Goal: Task Accomplishment & Management: Complete application form

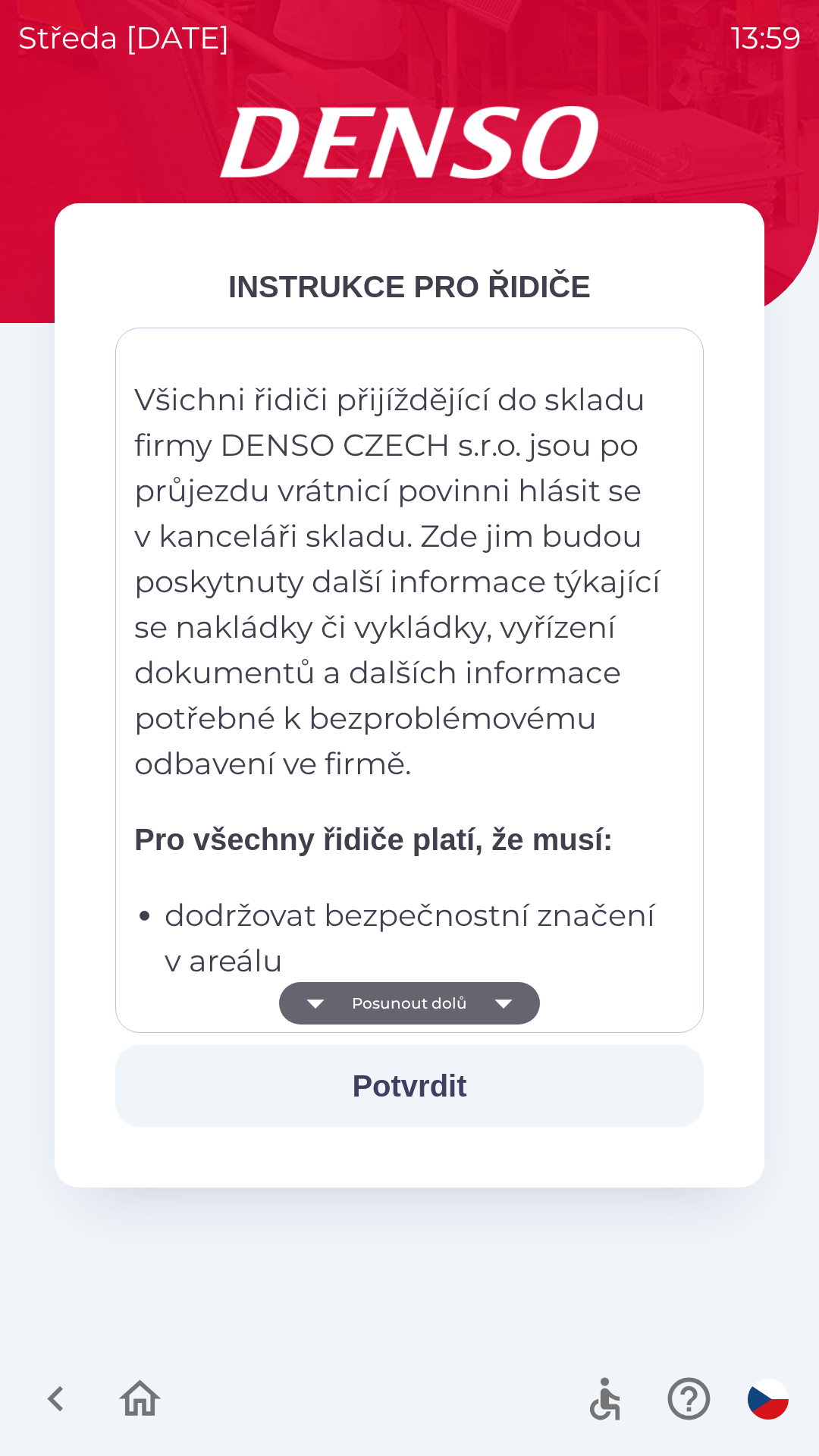
click at [405, 1082] on button "Potvrdit" at bounding box center [410, 1085] width 589 height 82
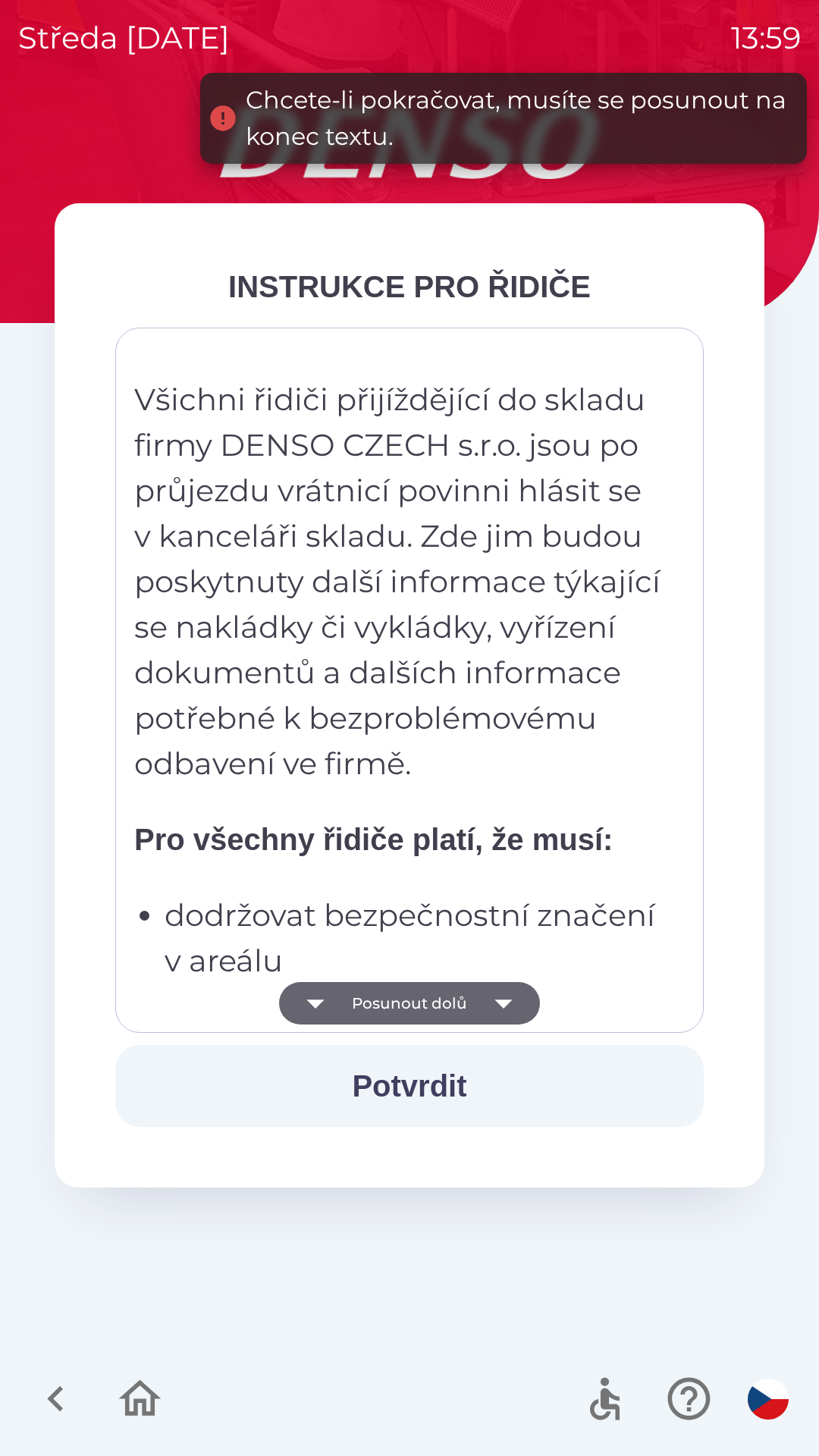
click at [509, 1000] on icon "button" at bounding box center [503, 1003] width 42 height 42
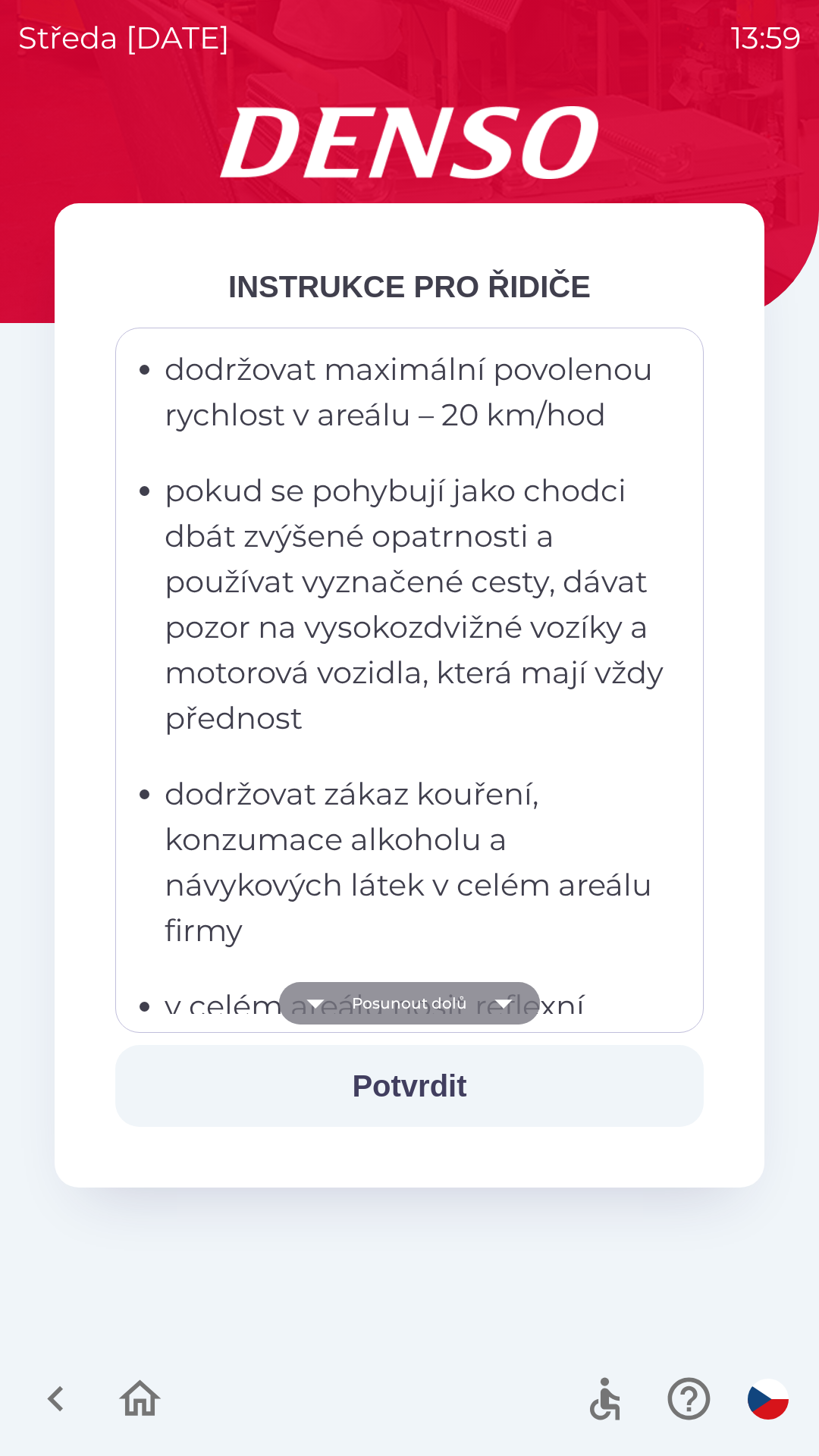
click at [507, 1006] on icon "button" at bounding box center [503, 1003] width 42 height 42
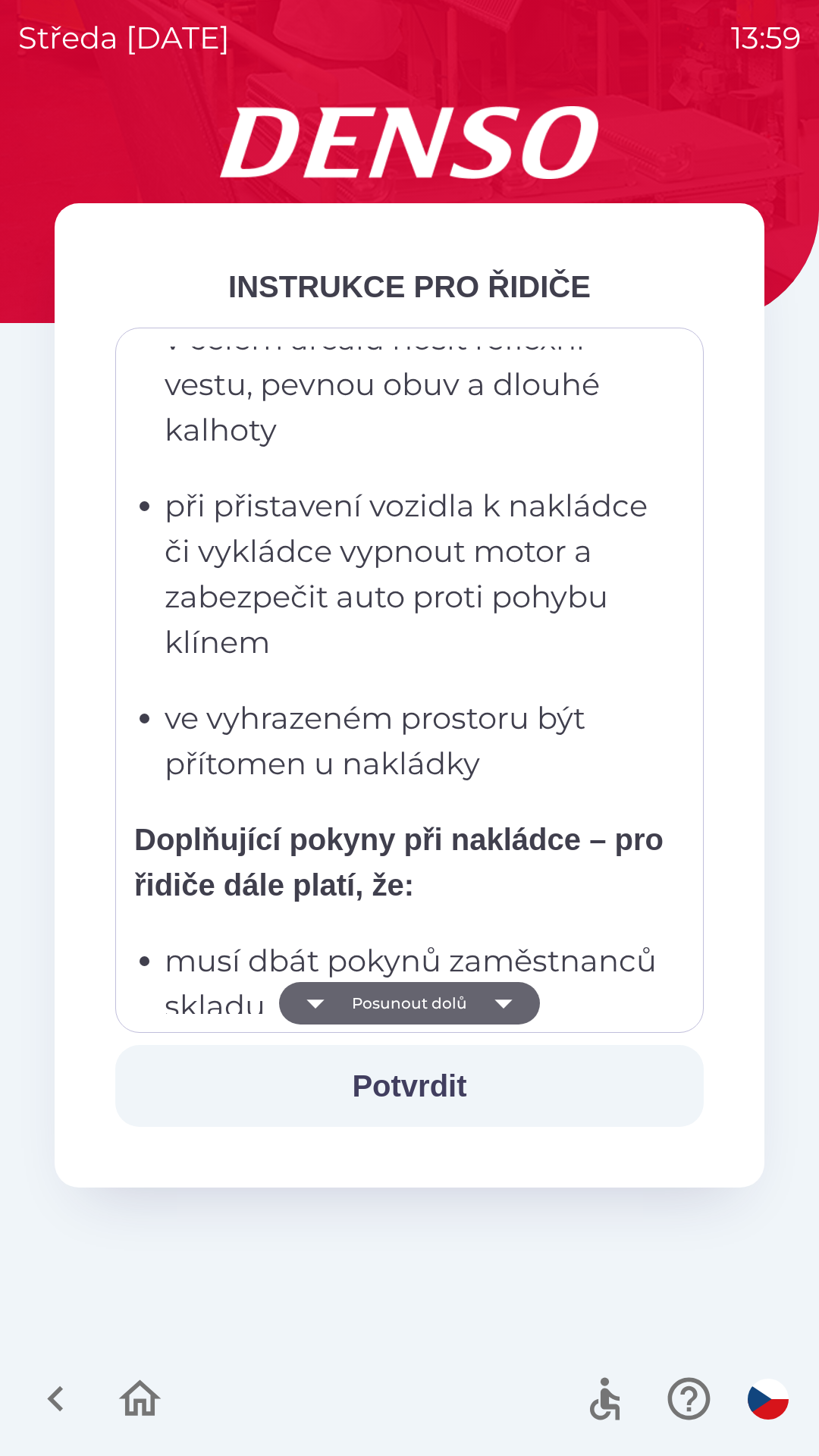
click at [509, 1001] on icon "button" at bounding box center [503, 1004] width 18 height 9
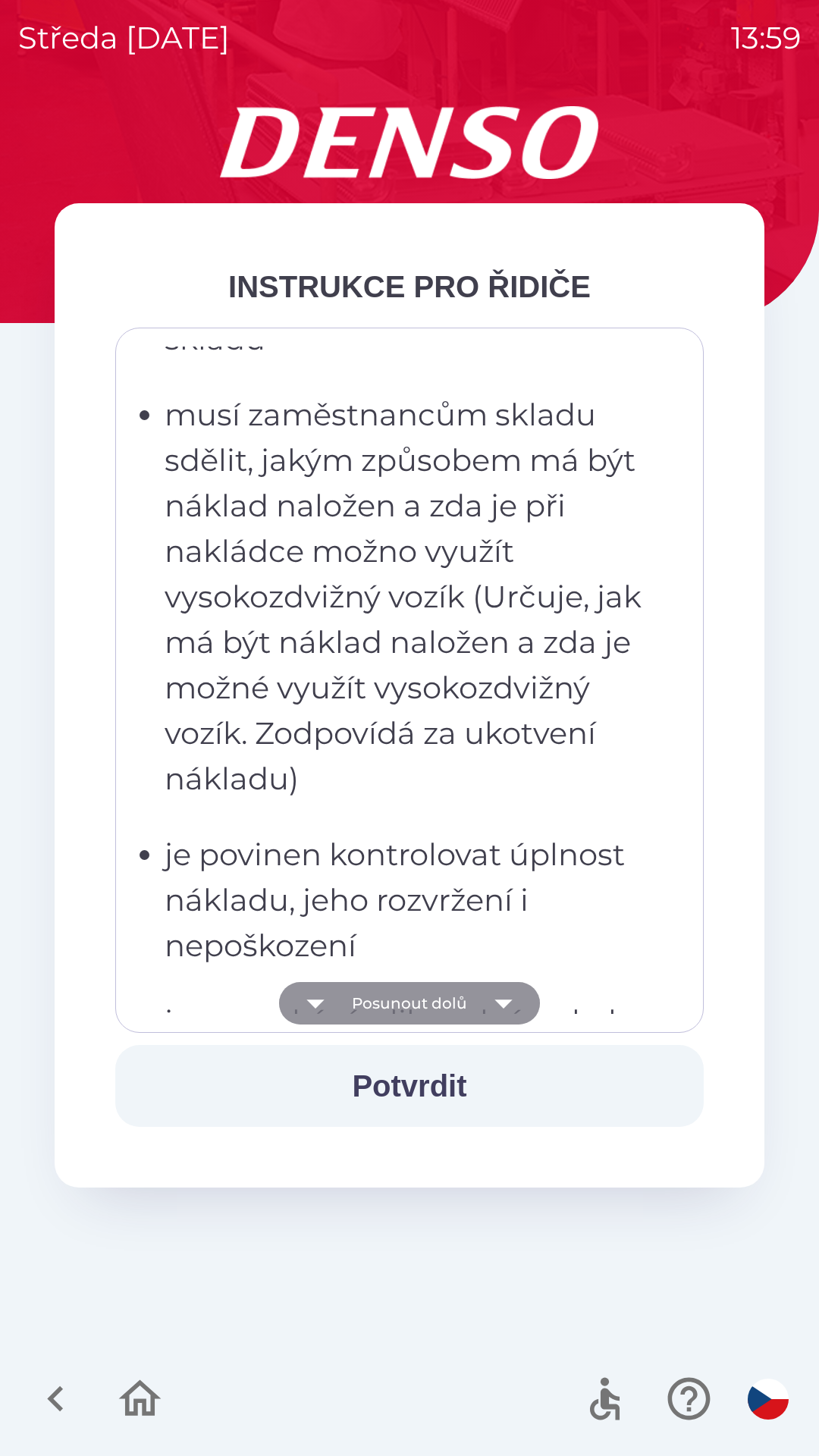
click at [505, 1004] on icon "button" at bounding box center [503, 1004] width 18 height 9
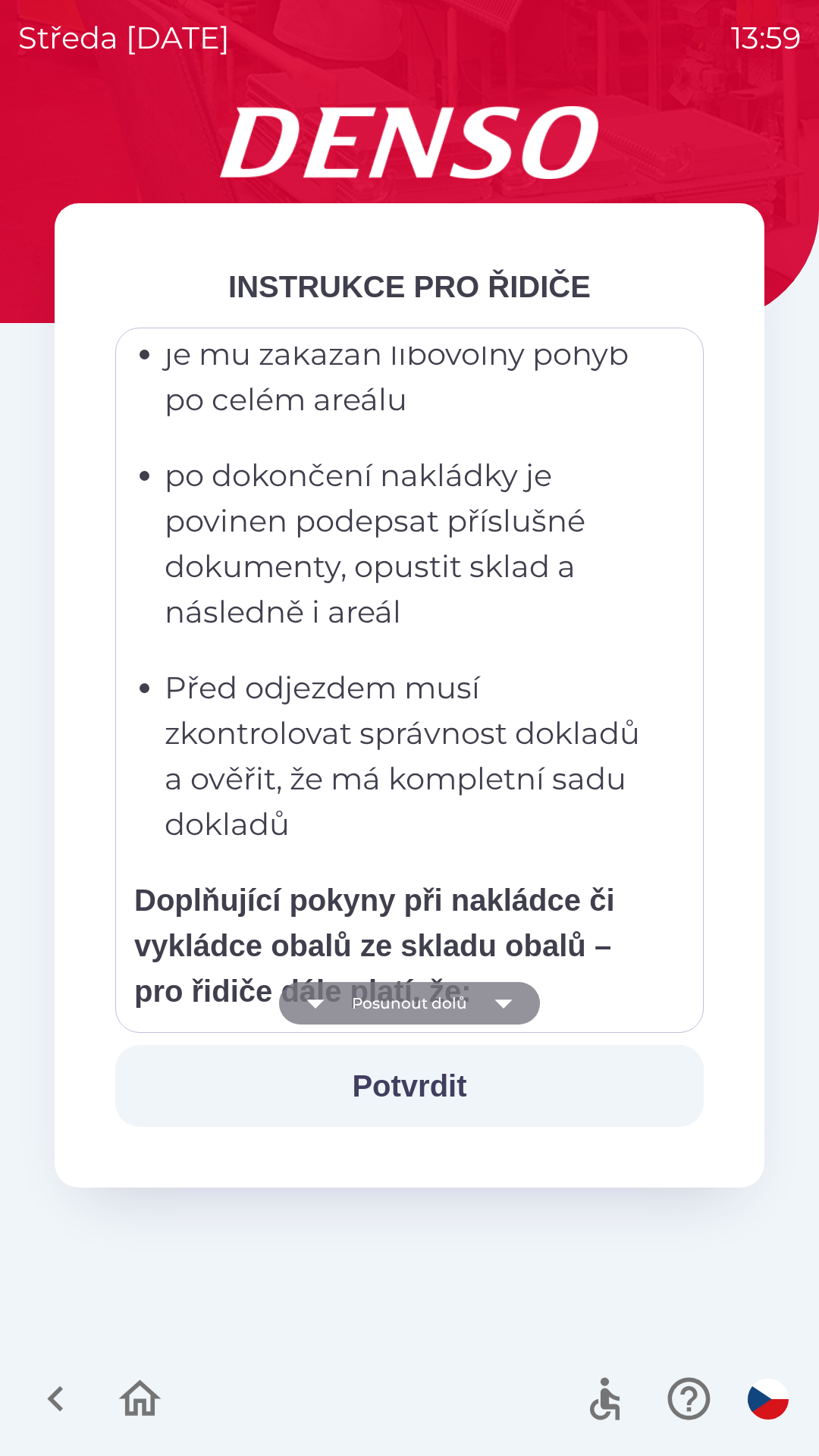
click at [508, 1004] on icon "button" at bounding box center [503, 1003] width 42 height 42
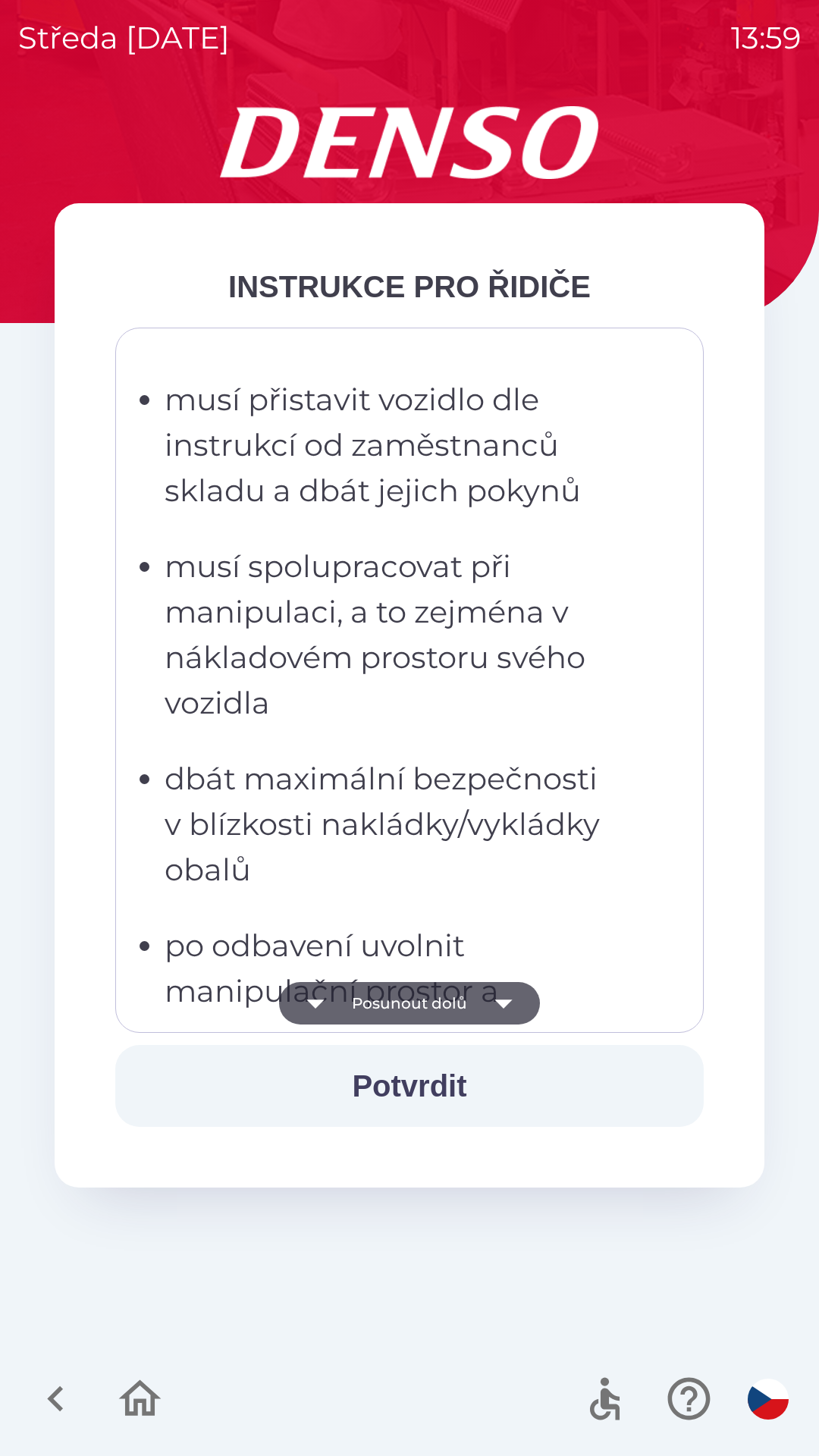
click at [503, 1004] on icon "button" at bounding box center [503, 1004] width 18 height 9
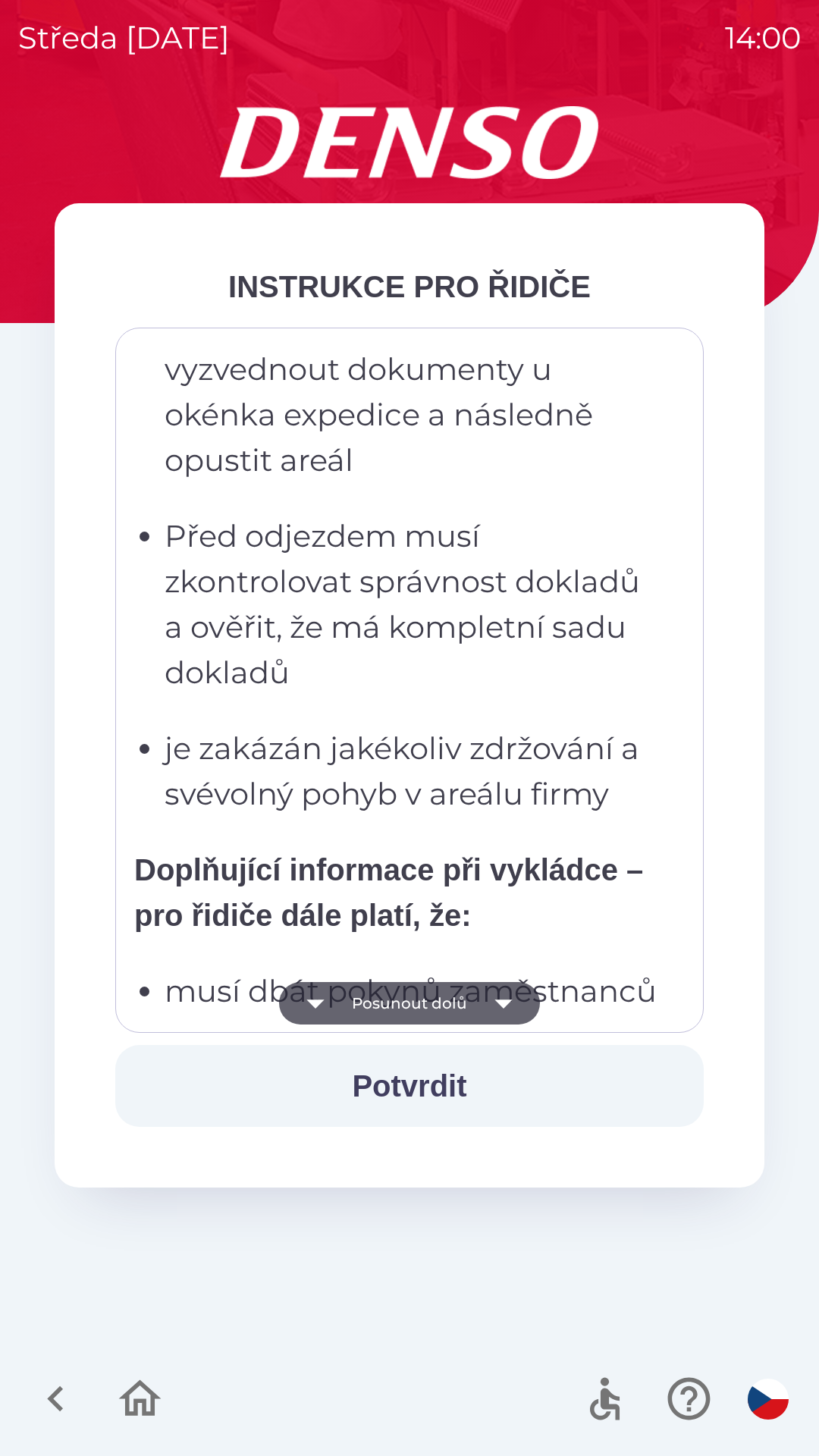
click at [503, 1008] on icon "button" at bounding box center [503, 1004] width 18 height 9
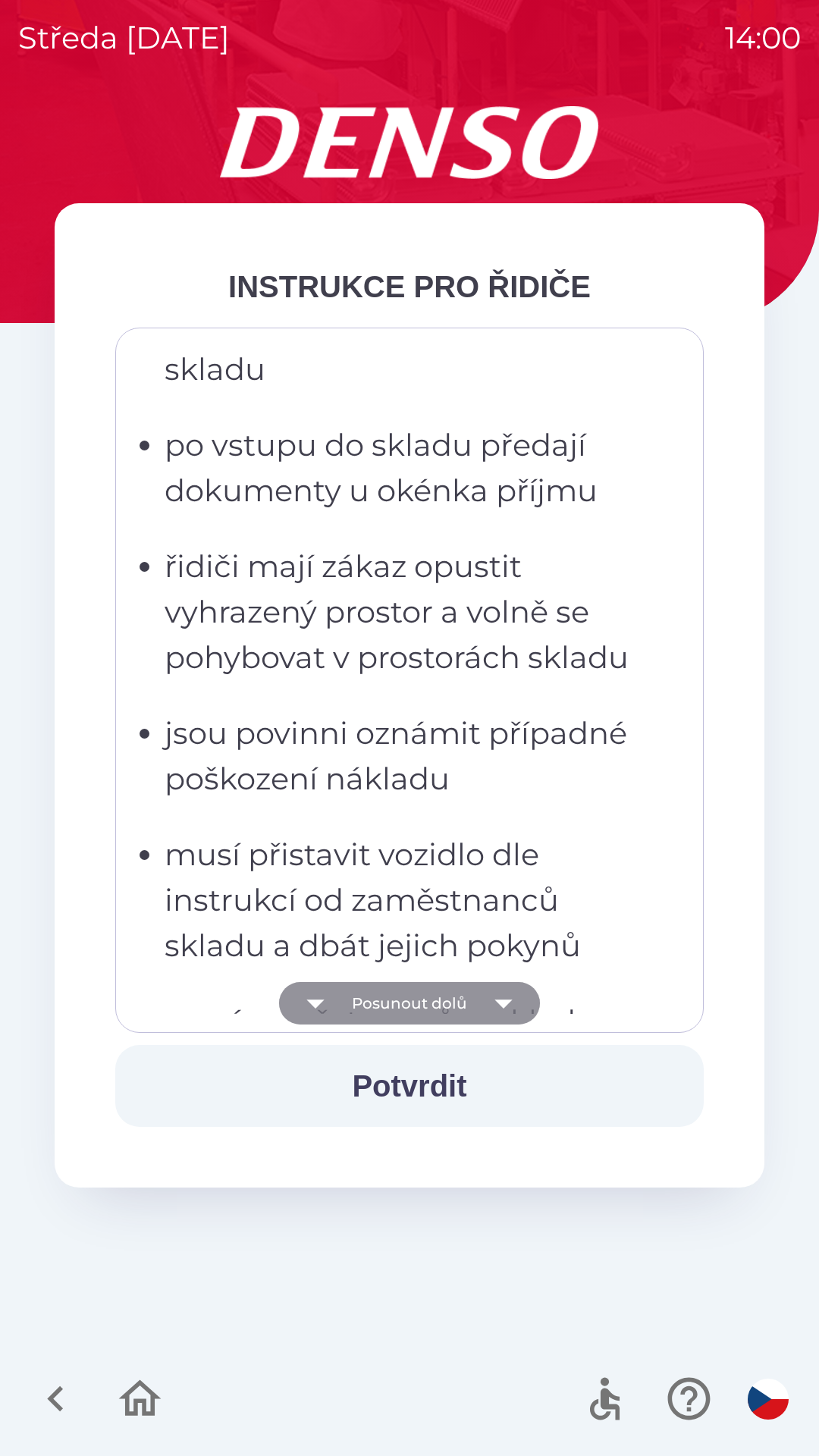
click at [503, 1010] on icon "button" at bounding box center [503, 1003] width 42 height 42
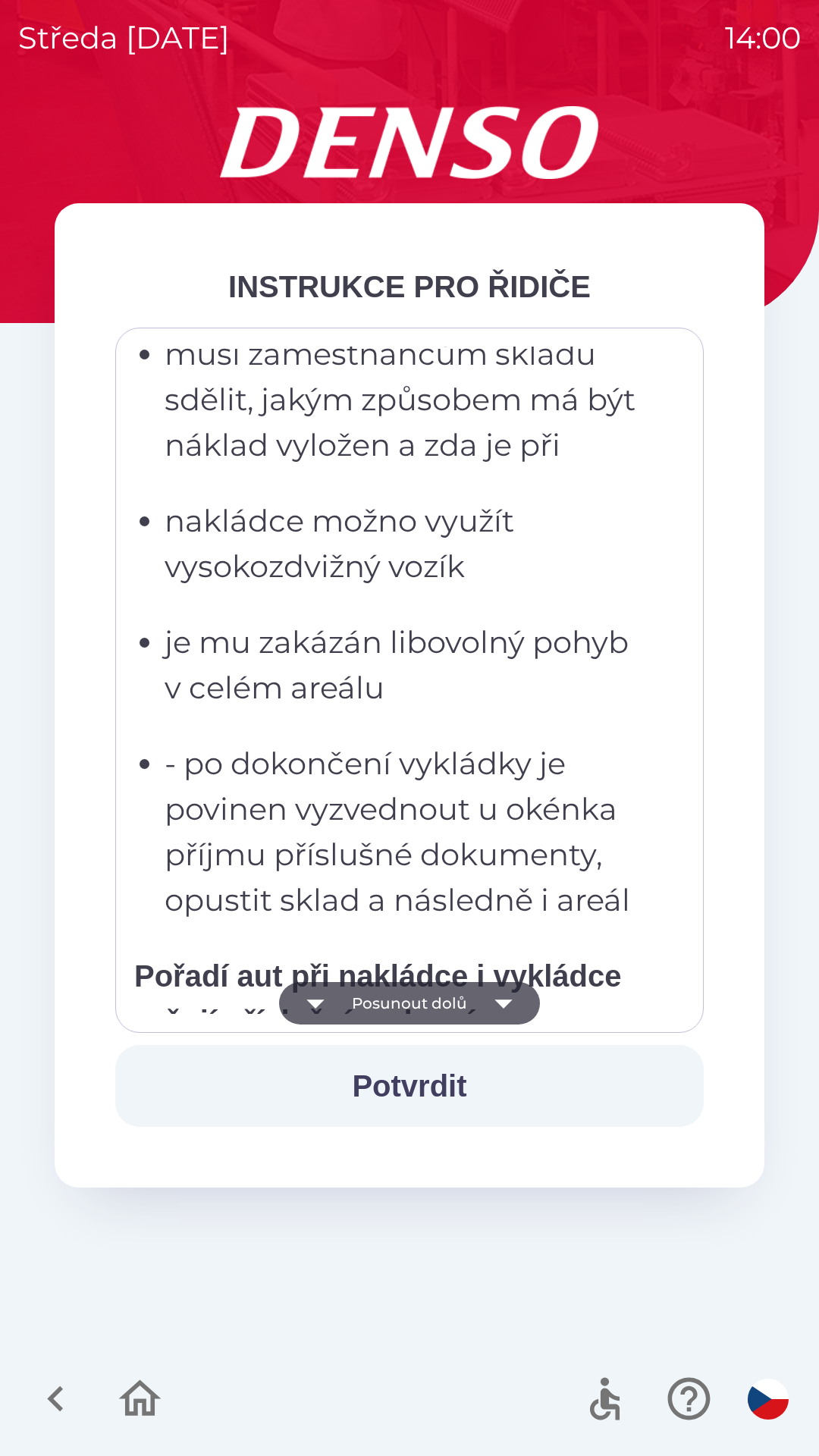
click at [504, 1007] on icon "button" at bounding box center [503, 1003] width 42 height 42
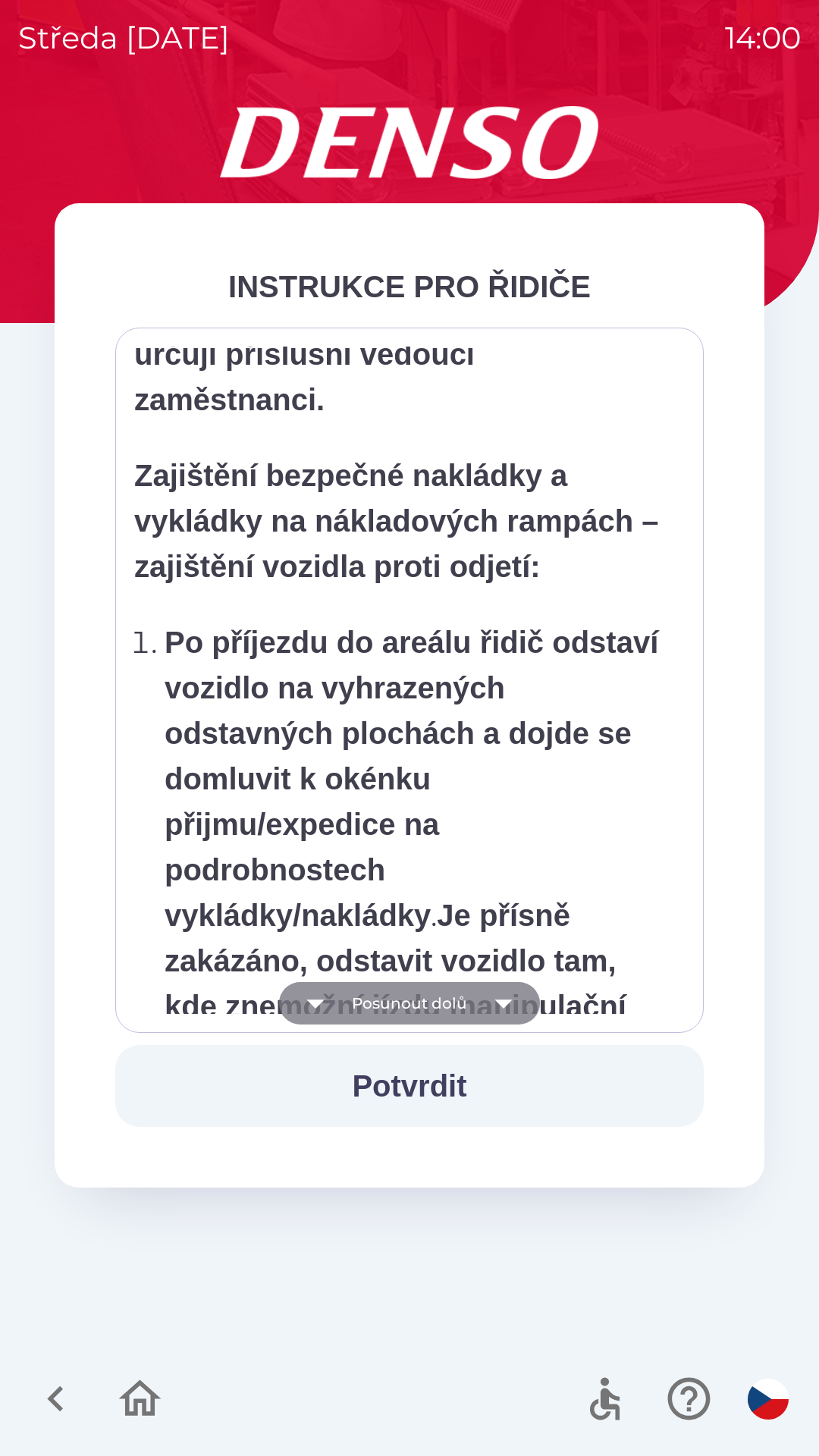
click at [502, 1003] on icon "button" at bounding box center [503, 1004] width 18 height 9
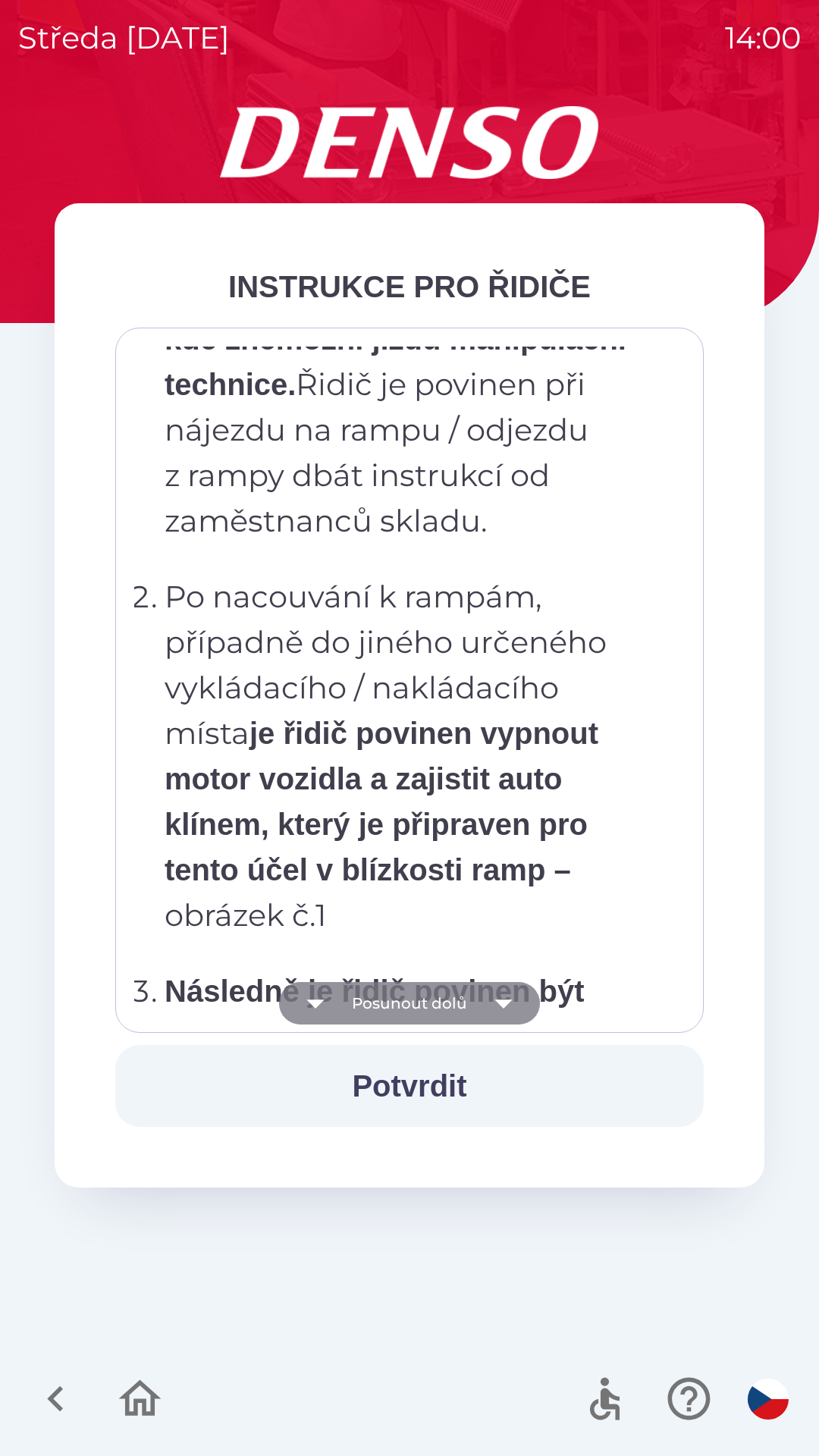
click at [508, 1010] on icon "button" at bounding box center [503, 1003] width 42 height 42
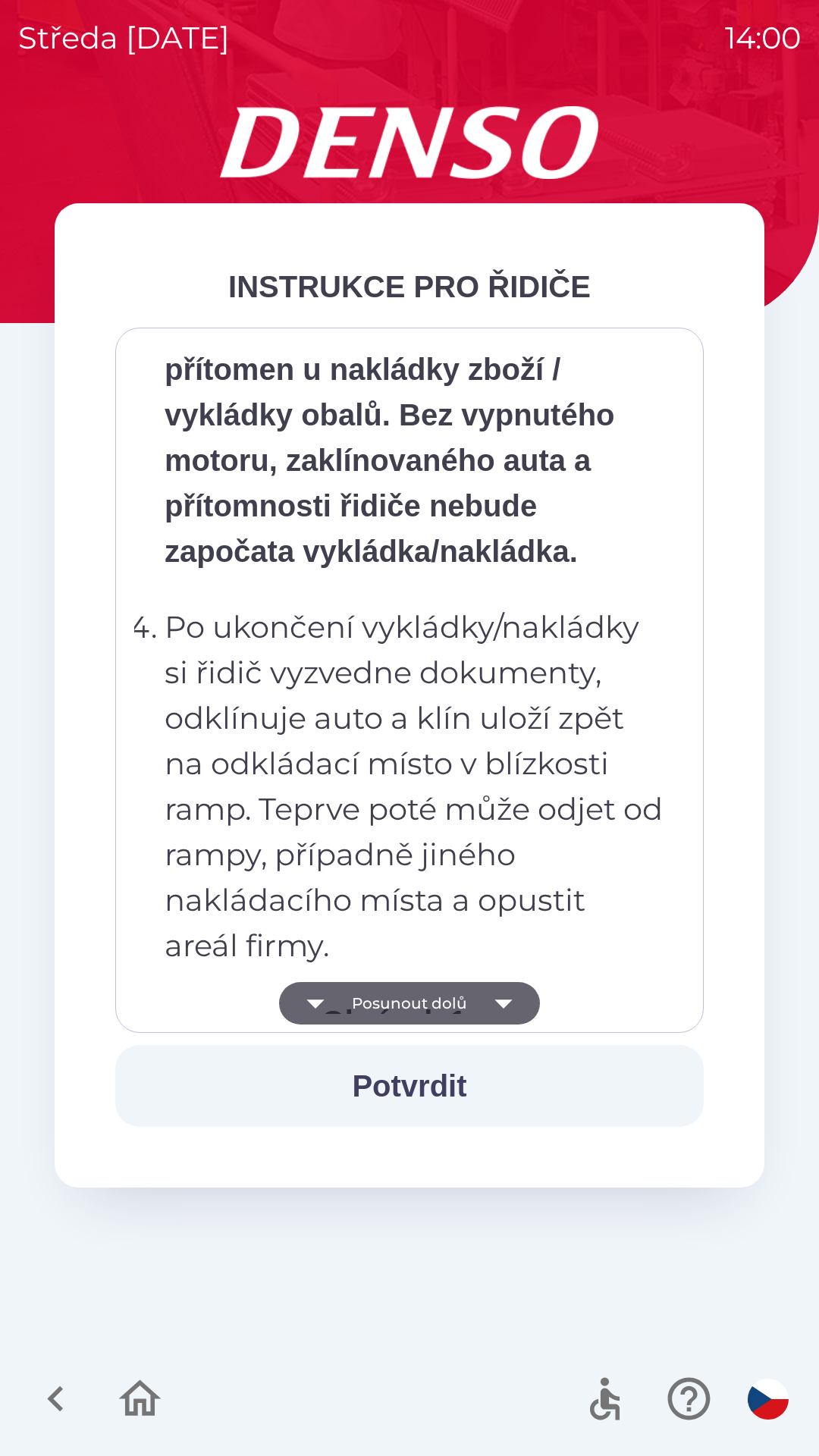
click at [510, 1009] on icon "button" at bounding box center [503, 1003] width 42 height 42
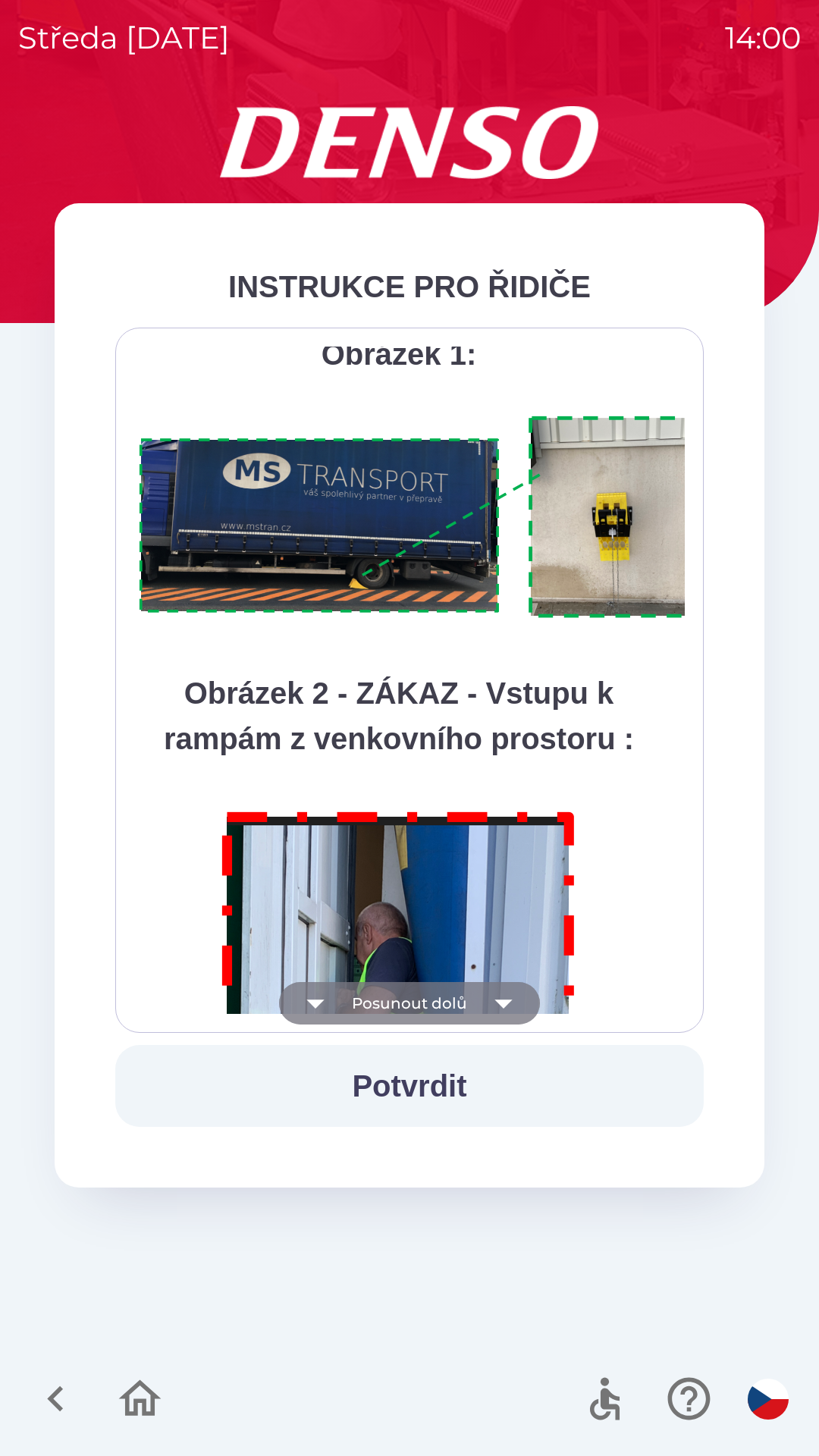
click at [504, 1010] on icon "button" at bounding box center [503, 1003] width 42 height 42
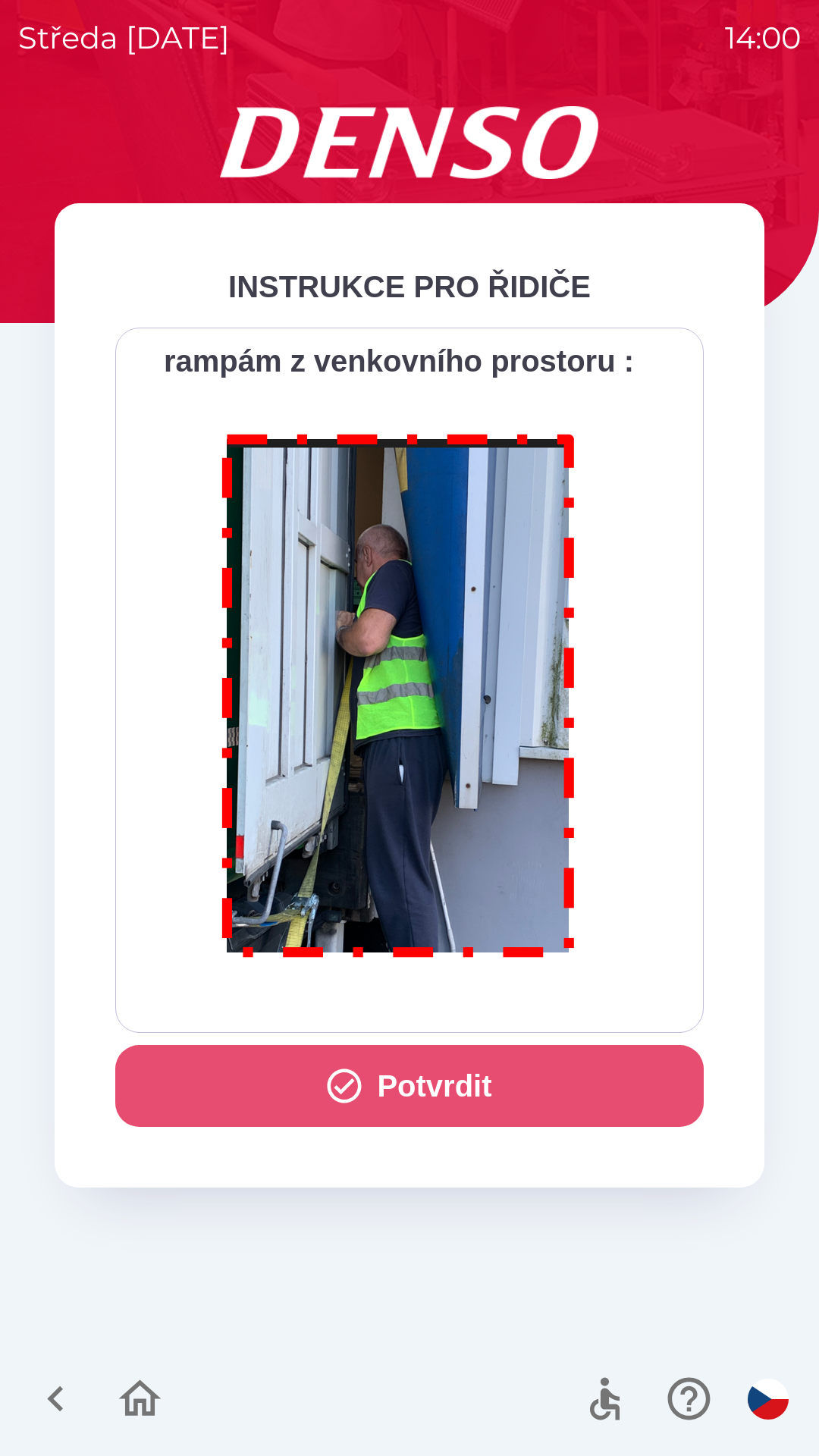
click at [397, 1082] on button "Potvrdit" at bounding box center [410, 1085] width 589 height 82
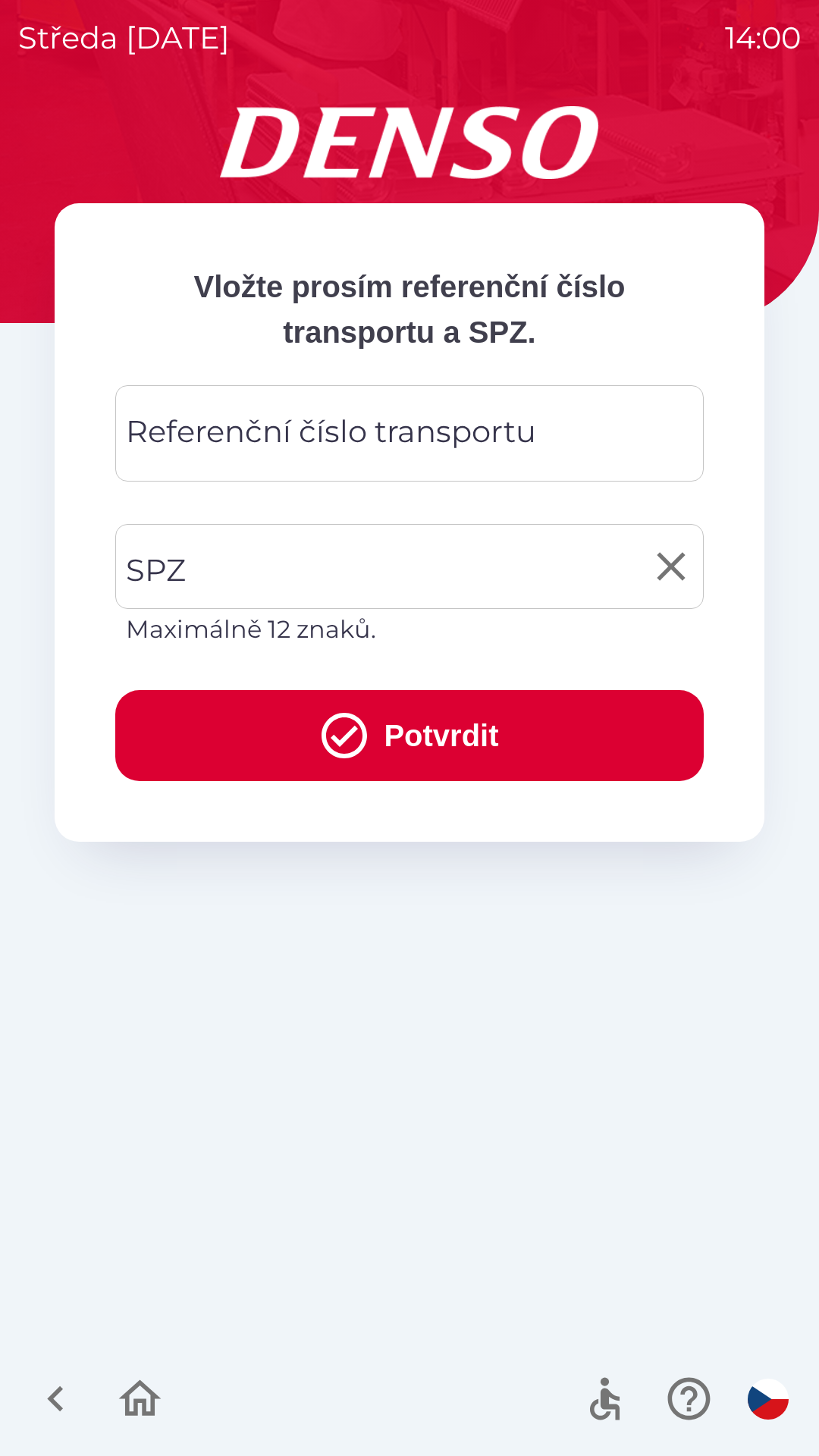
click at [221, 570] on input "SPZ" at bounding box center [398, 566] width 552 height 71
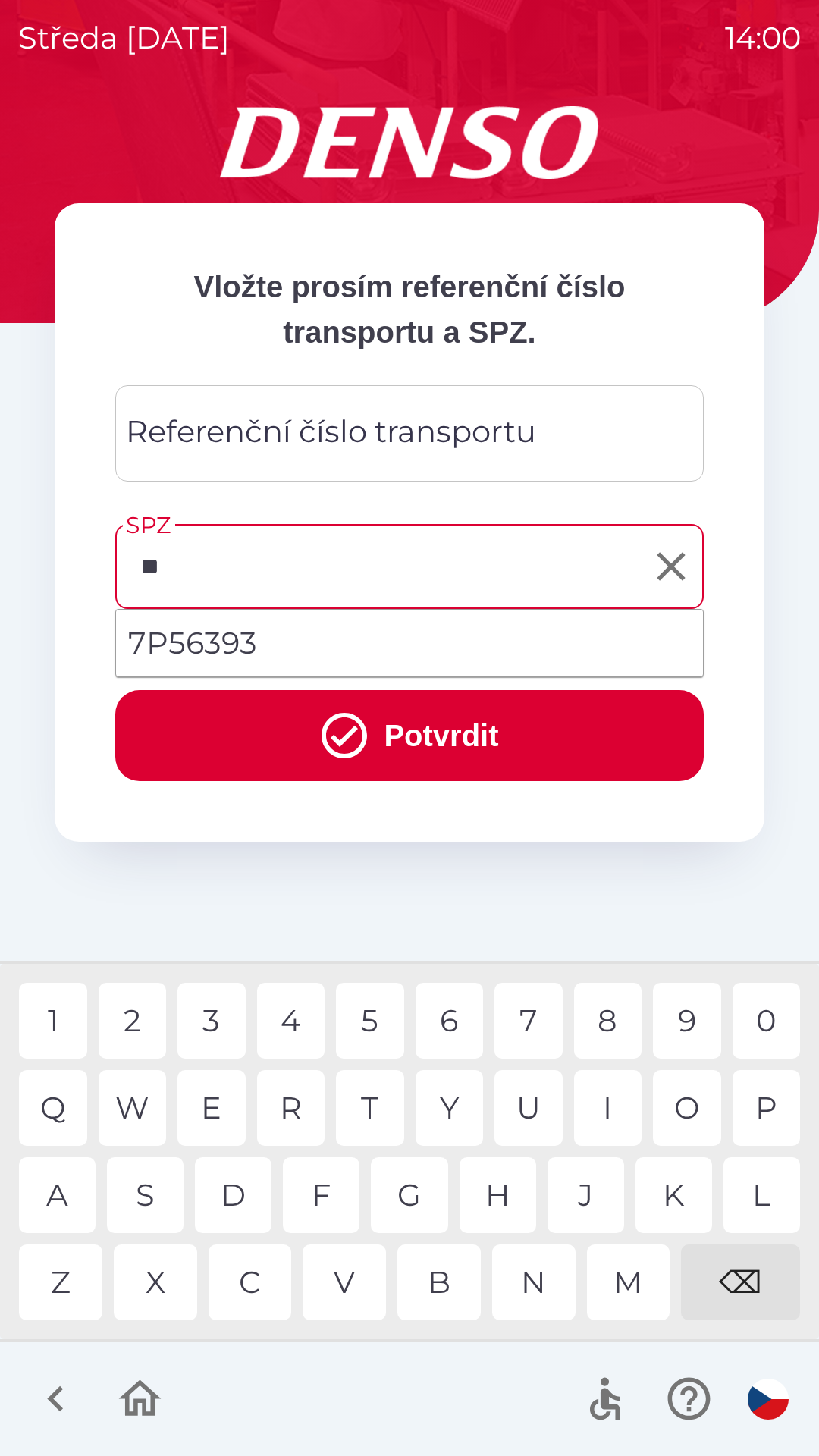
click at [754, 1121] on div "P" at bounding box center [766, 1108] width 68 height 76
click at [367, 1025] on div "5" at bounding box center [370, 1020] width 68 height 76
click at [394, 738] on button "Potvrdit" at bounding box center [410, 736] width 589 height 91
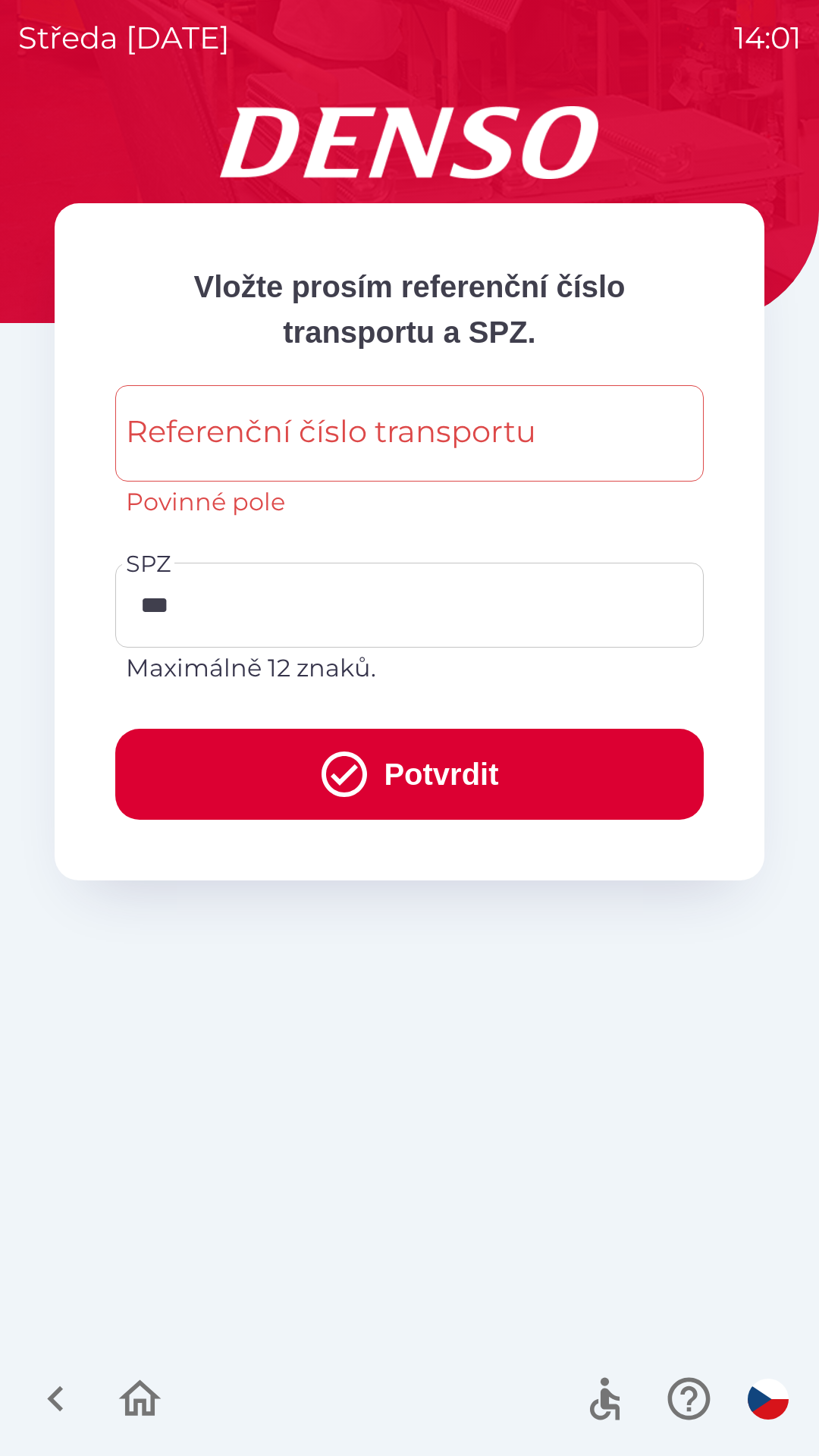
click at [385, 784] on button "Potvrdit" at bounding box center [410, 774] width 589 height 91
click at [215, 603] on input "***" at bounding box center [398, 605] width 552 height 71
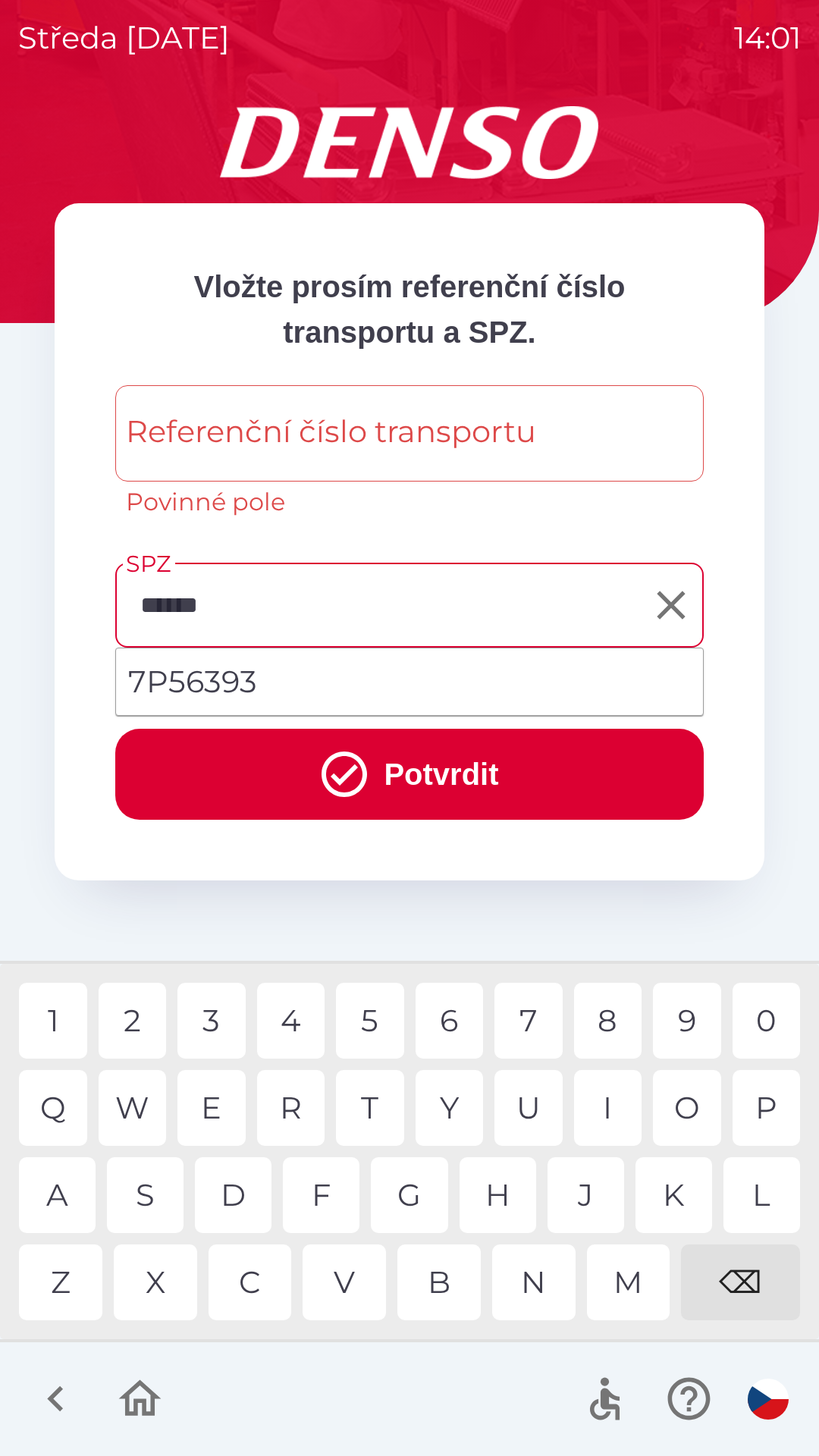
type input "*******"
click at [204, 1031] on div "3" at bounding box center [211, 1020] width 68 height 76
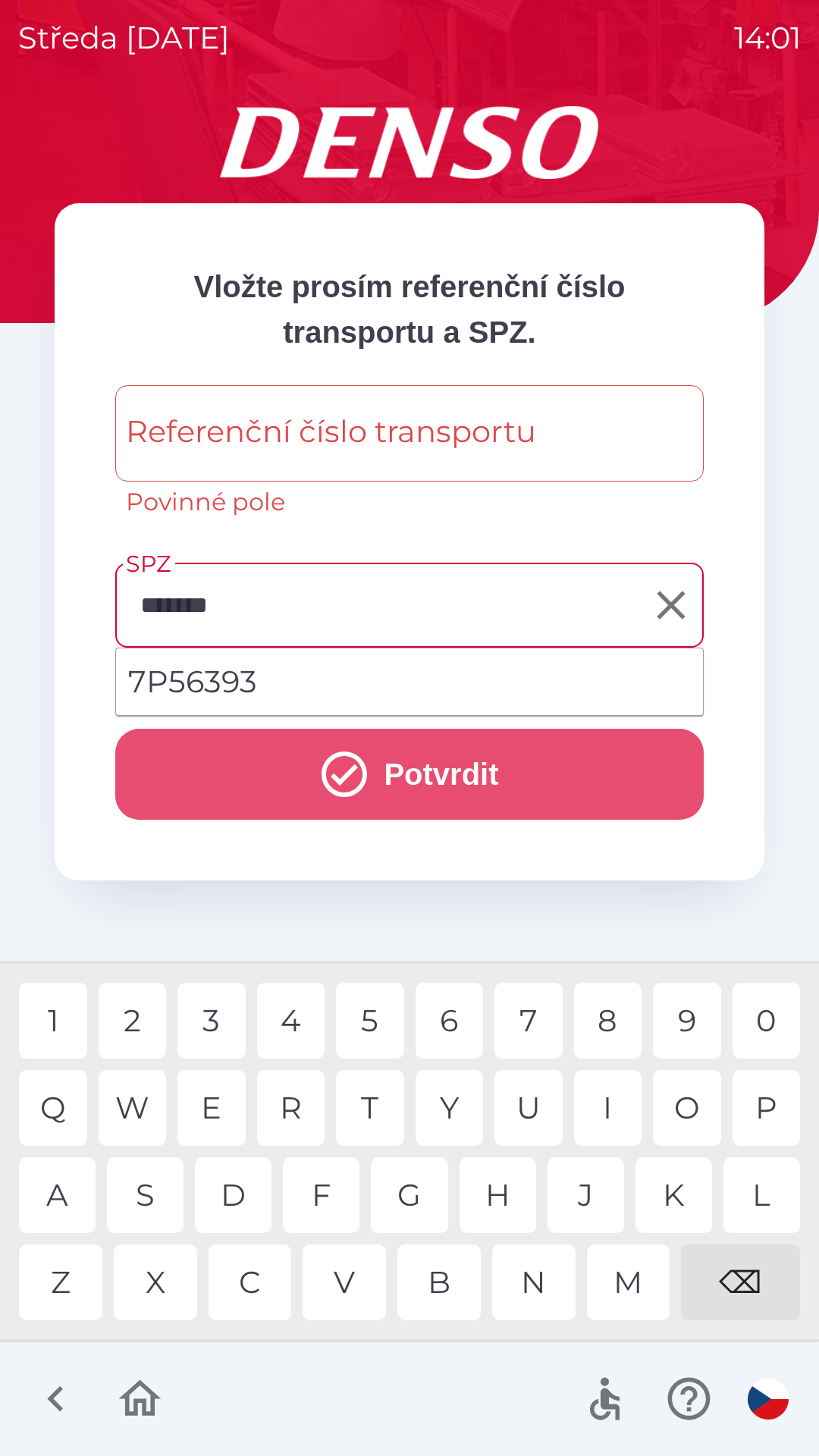
click at [339, 775] on icon "submit" at bounding box center [344, 774] width 45 height 45
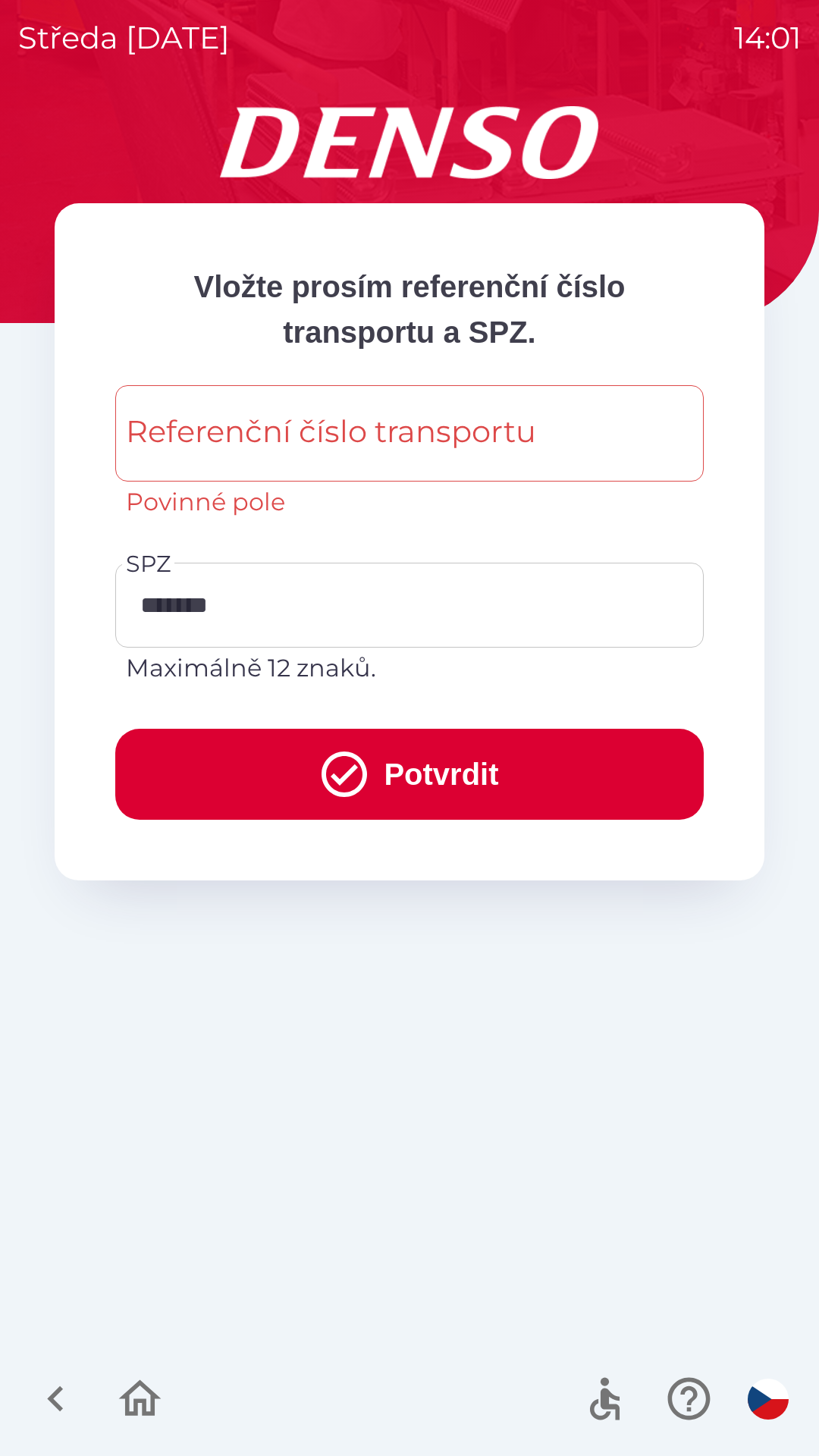
click at [343, 782] on icon "submit" at bounding box center [344, 774] width 54 height 54
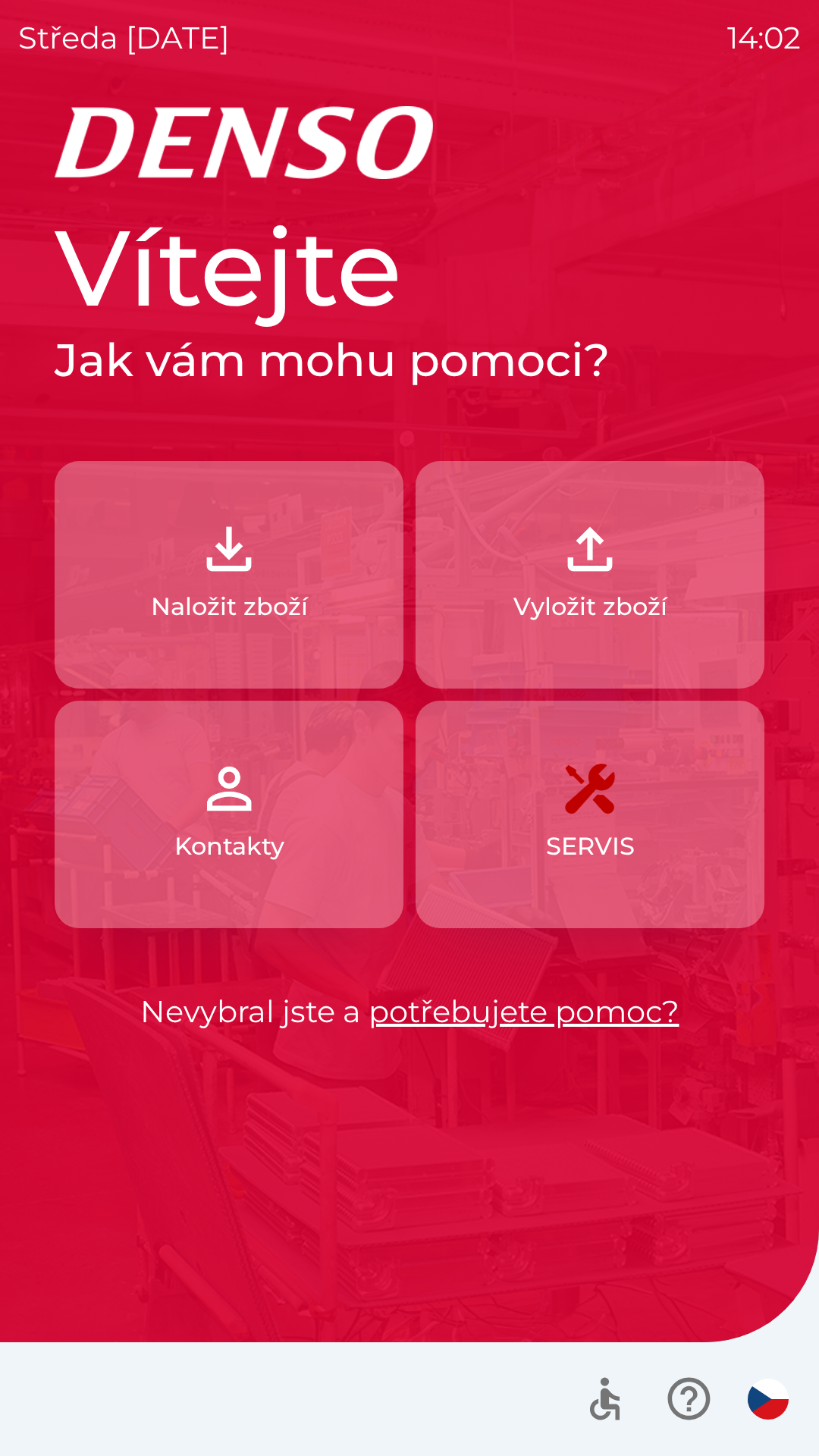
click at [250, 606] on p "Naložit zboží" at bounding box center [229, 607] width 157 height 37
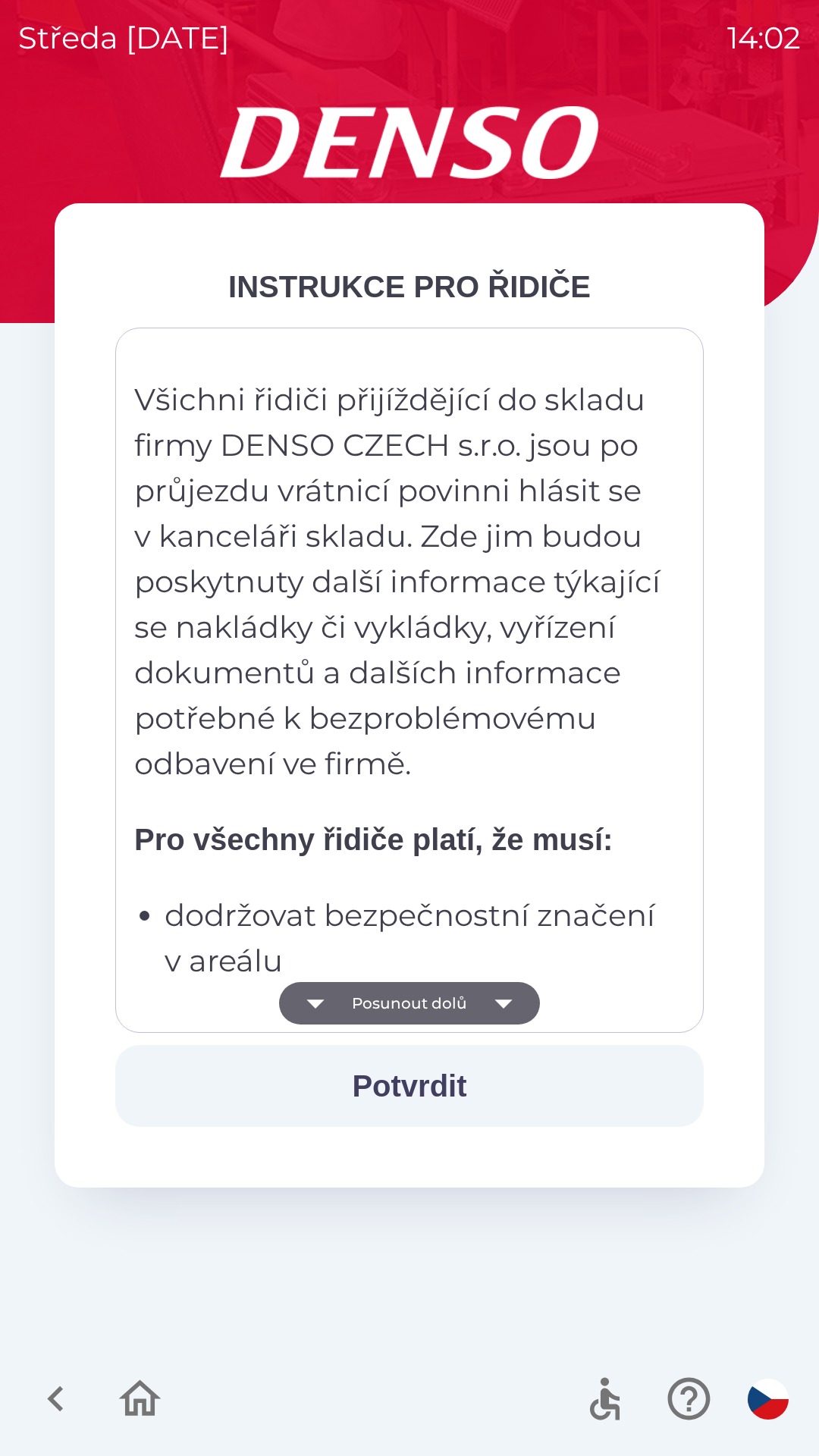
click at [382, 1014] on button "Posunout dolů" at bounding box center [410, 1003] width 261 height 42
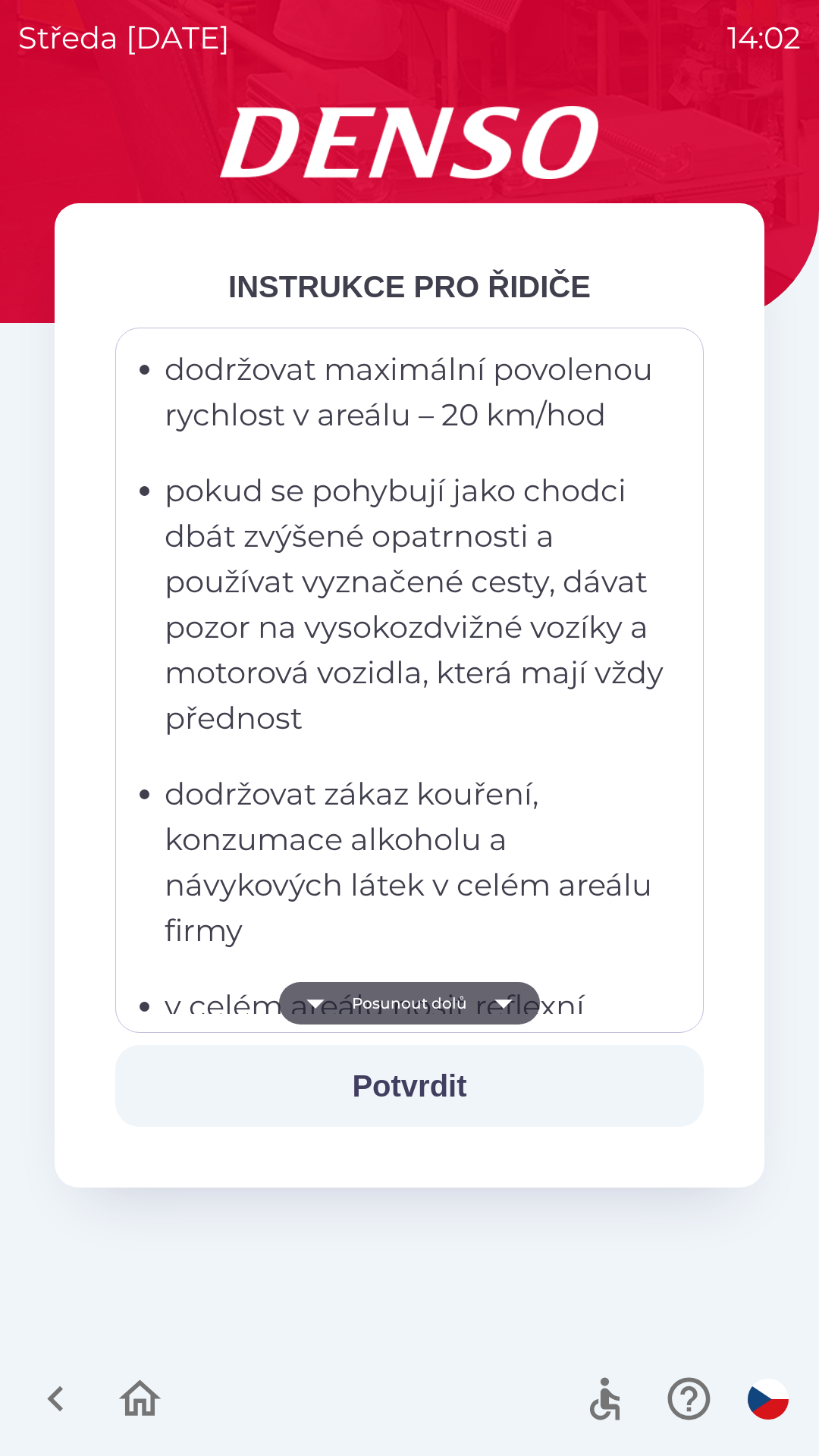
click at [403, 1006] on button "Posunout dolů" at bounding box center [410, 1003] width 261 height 42
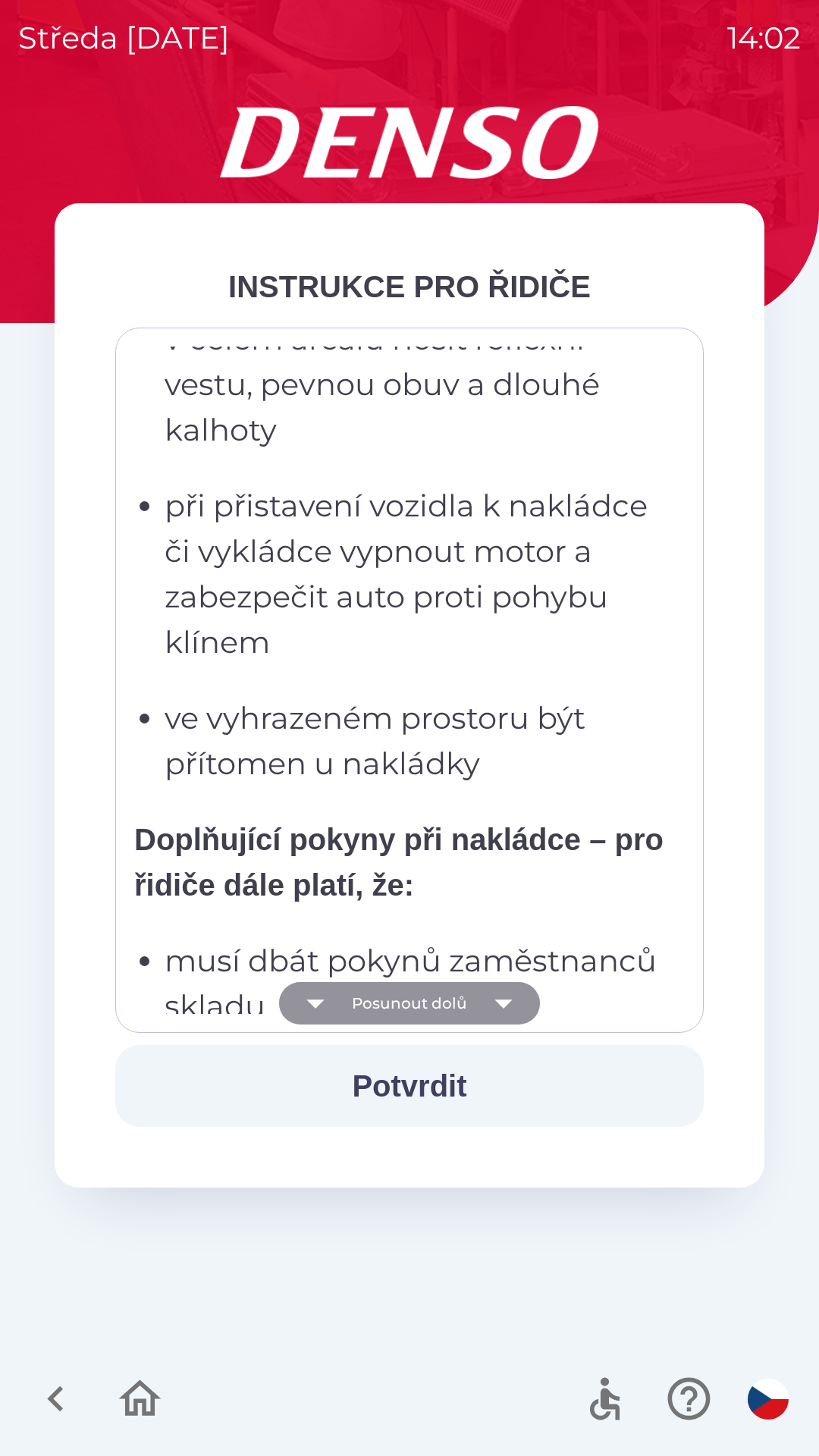
click at [413, 1004] on button "Posunout dolů" at bounding box center [410, 1003] width 261 height 42
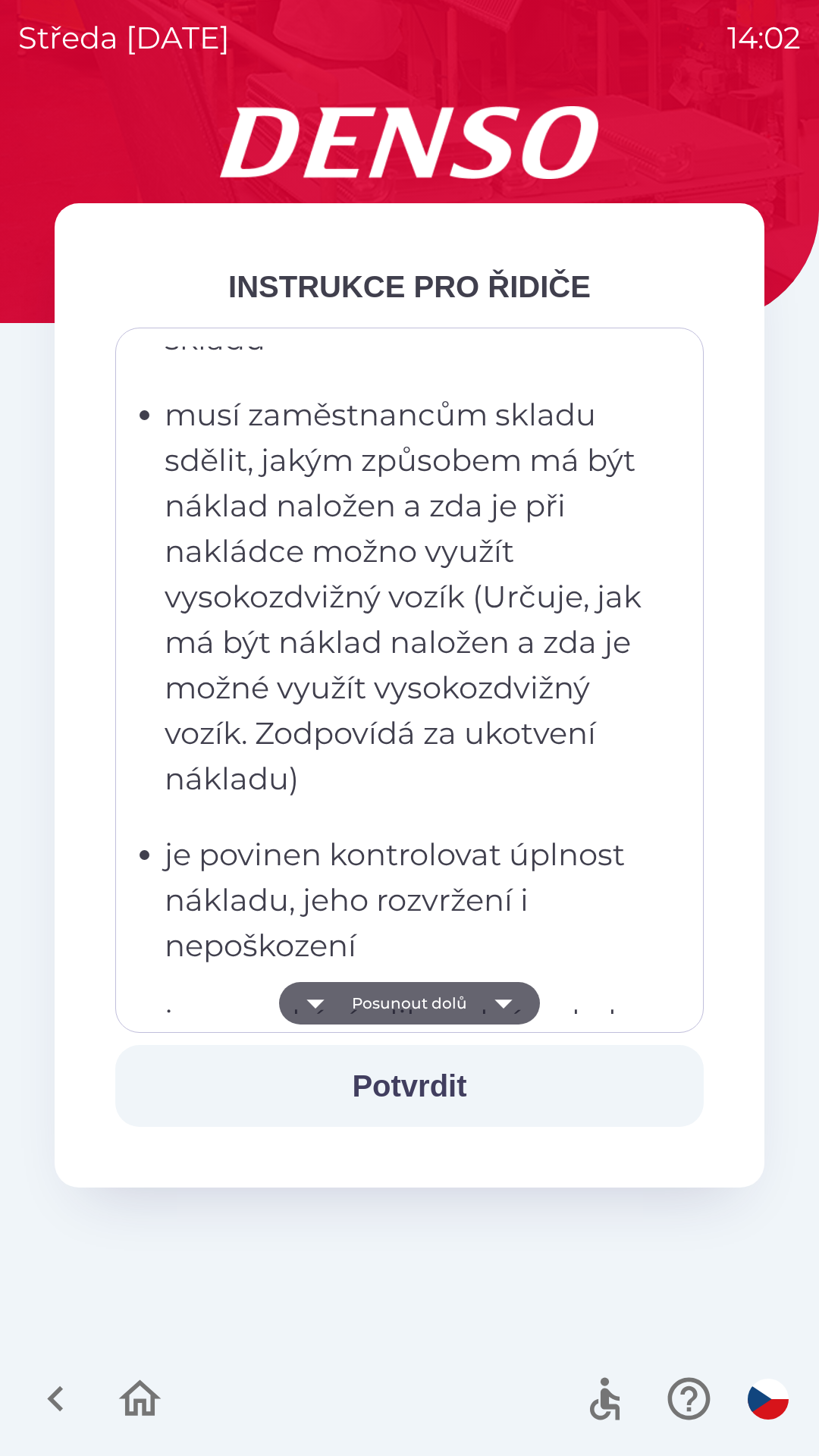
click at [468, 1001] on button "Posunout dolů" at bounding box center [410, 1003] width 261 height 42
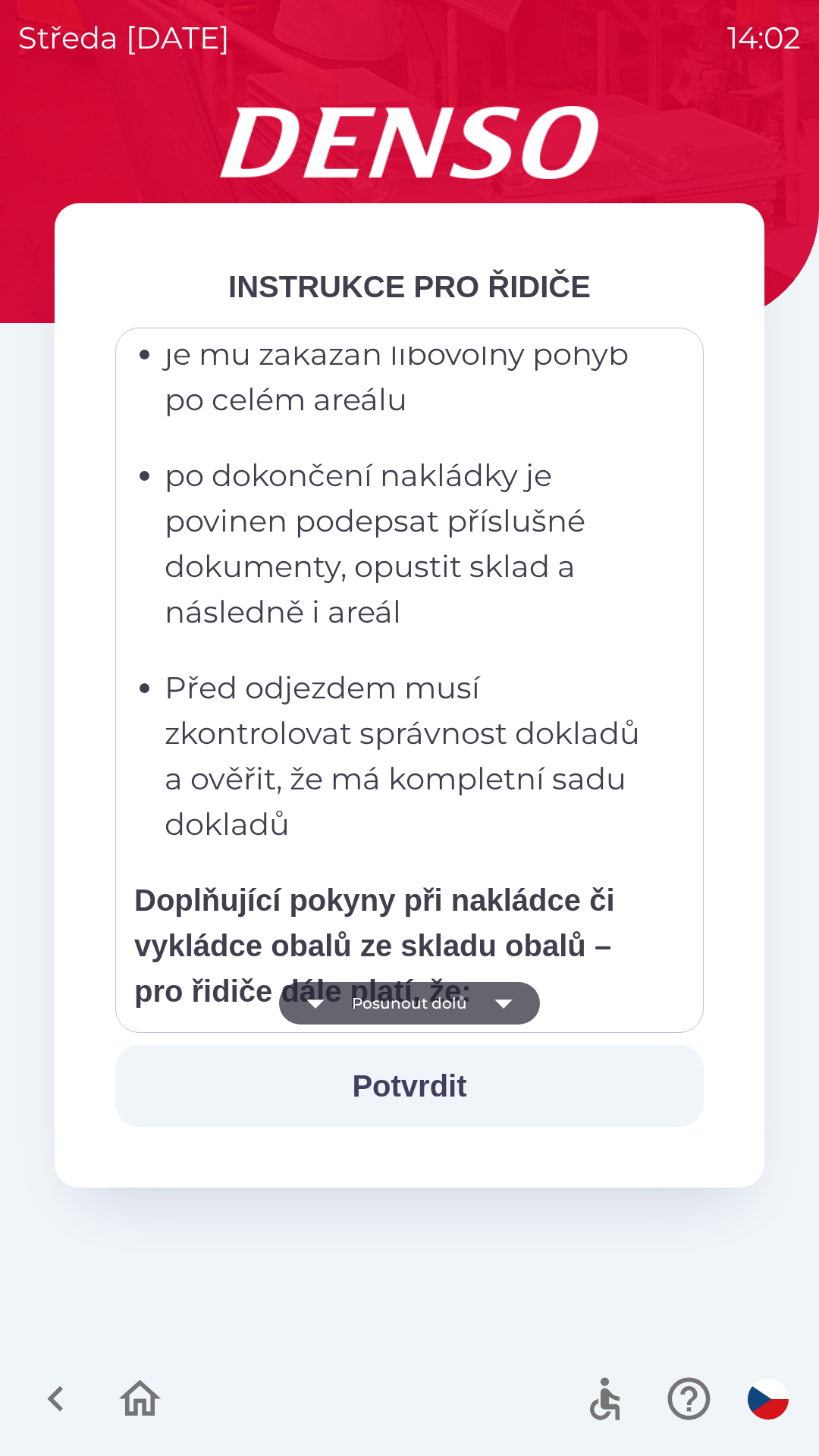
click at [478, 1007] on button "Posunout dolů" at bounding box center [410, 1003] width 261 height 42
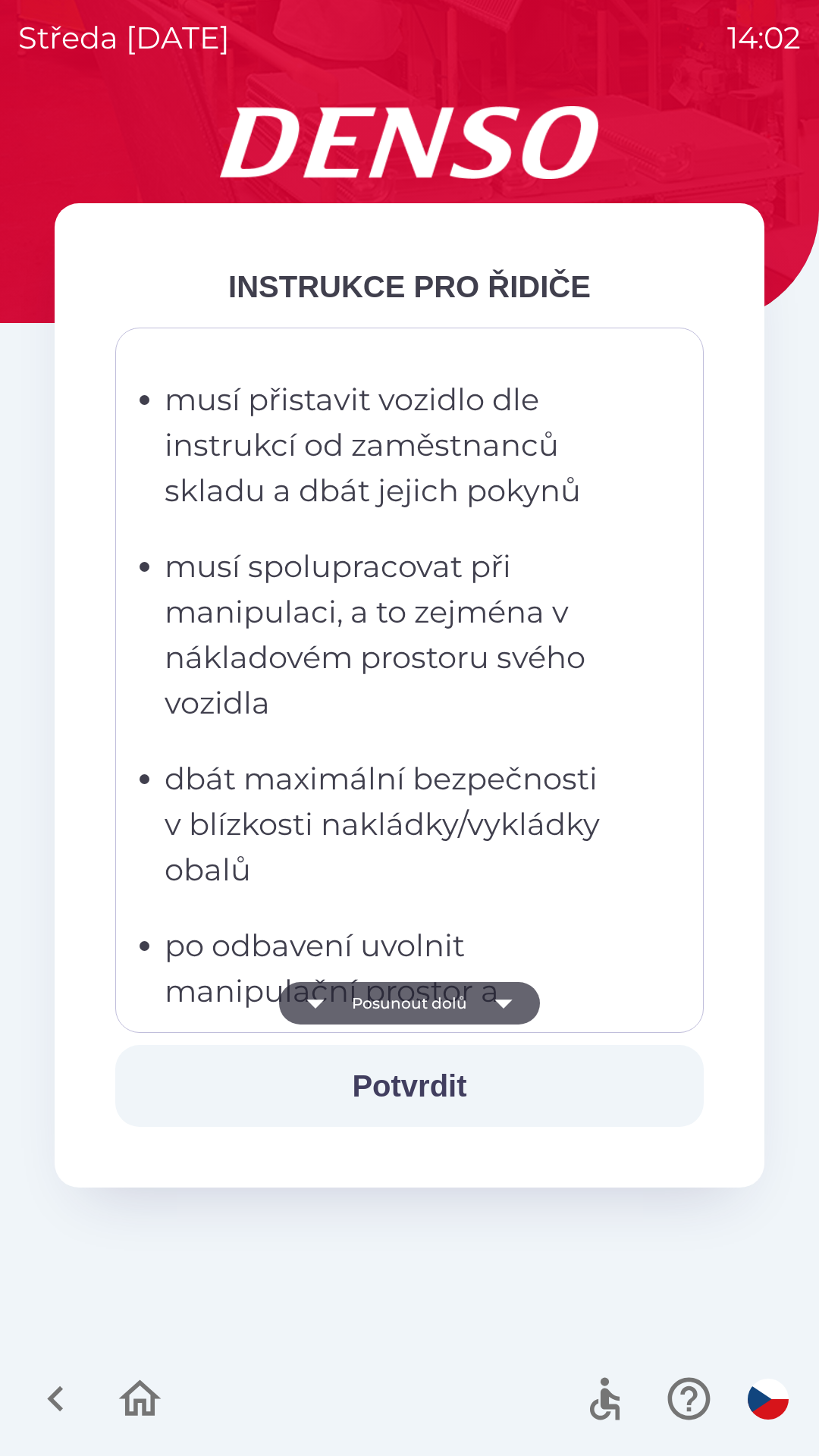
click at [501, 1003] on icon "button" at bounding box center [503, 1004] width 18 height 9
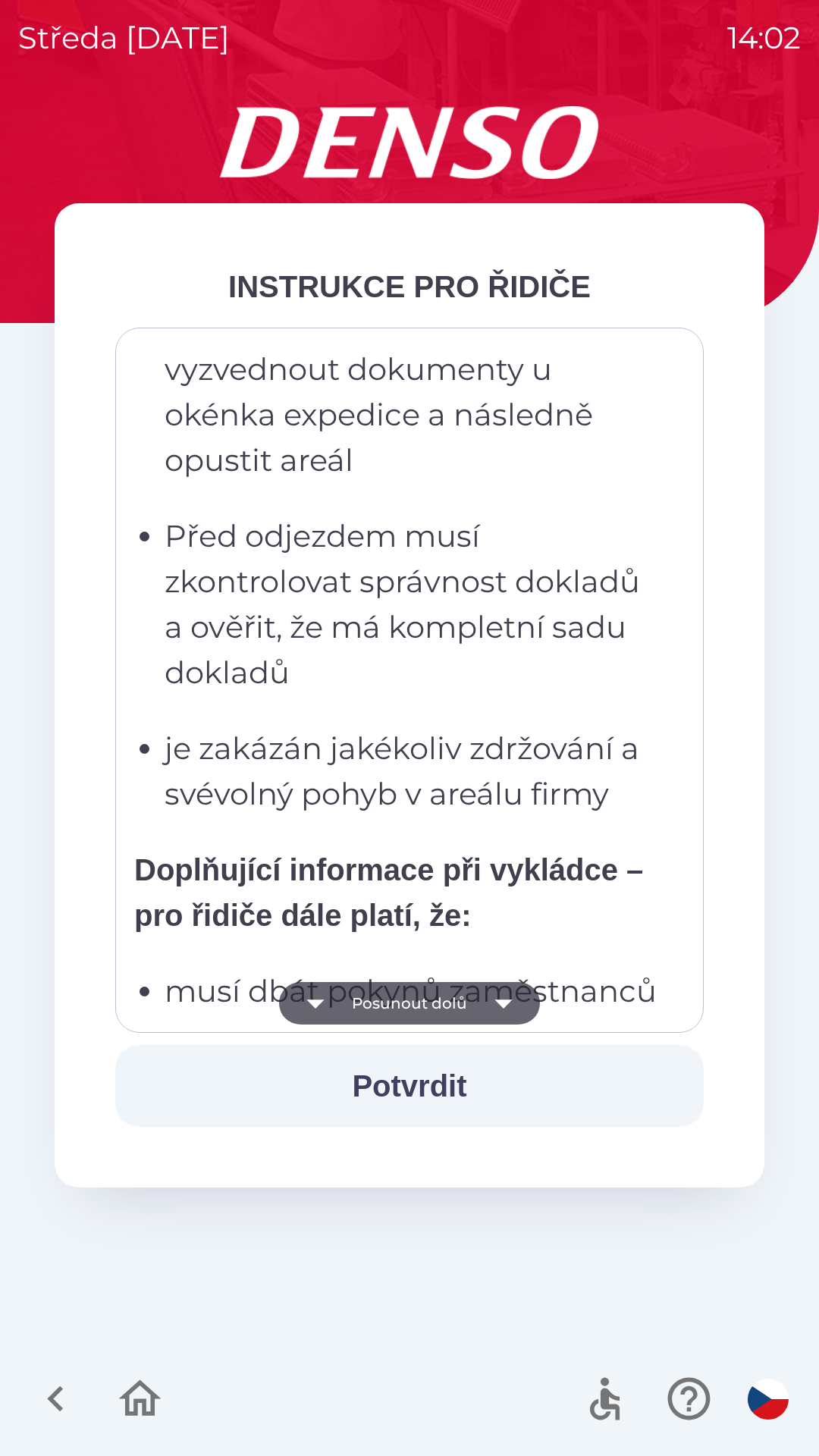
click at [502, 1005] on icon "button" at bounding box center [503, 1004] width 18 height 9
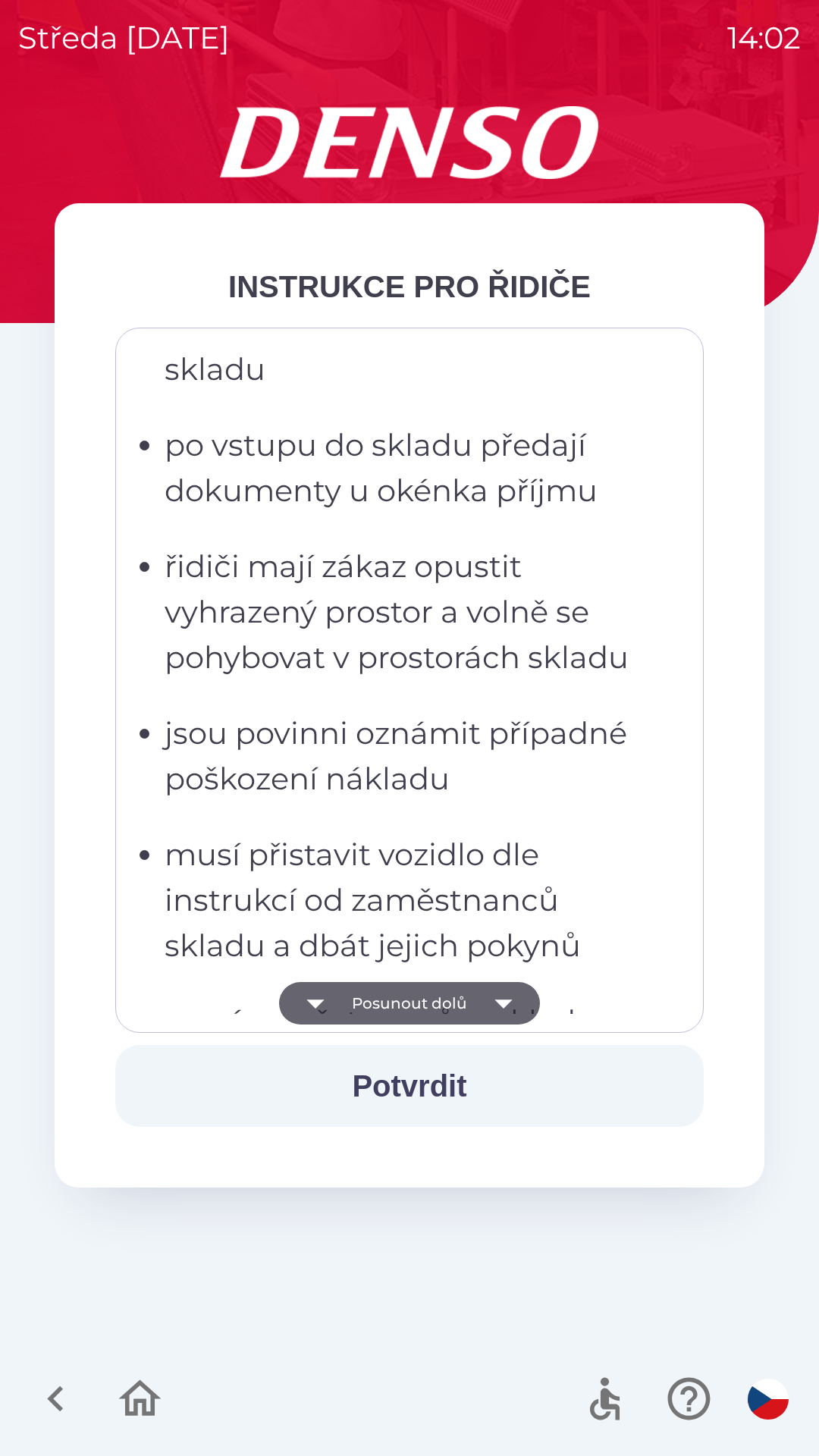
click at [507, 1013] on icon "button" at bounding box center [503, 1003] width 42 height 42
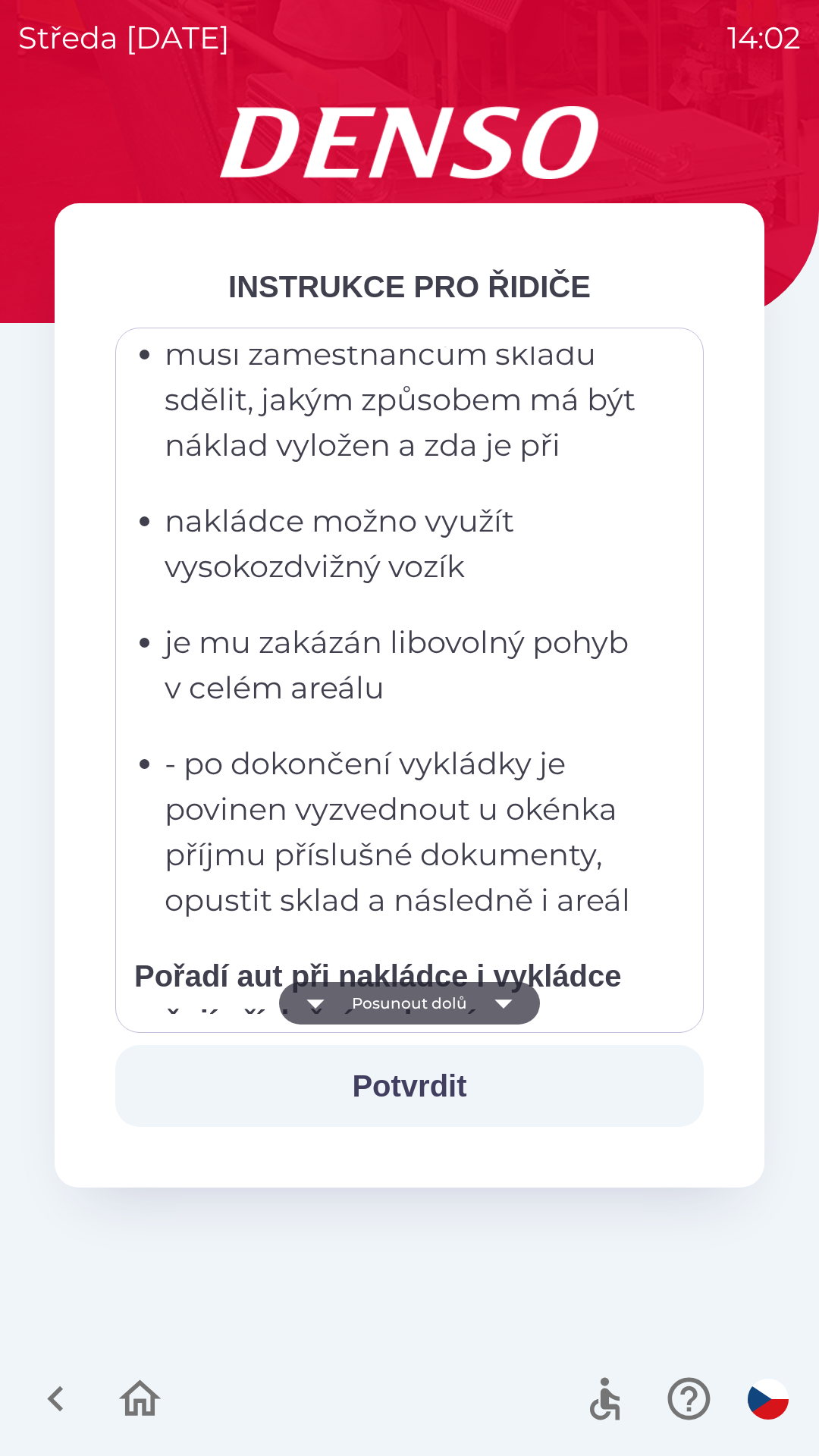
click at [507, 1013] on icon "button" at bounding box center [503, 1003] width 42 height 42
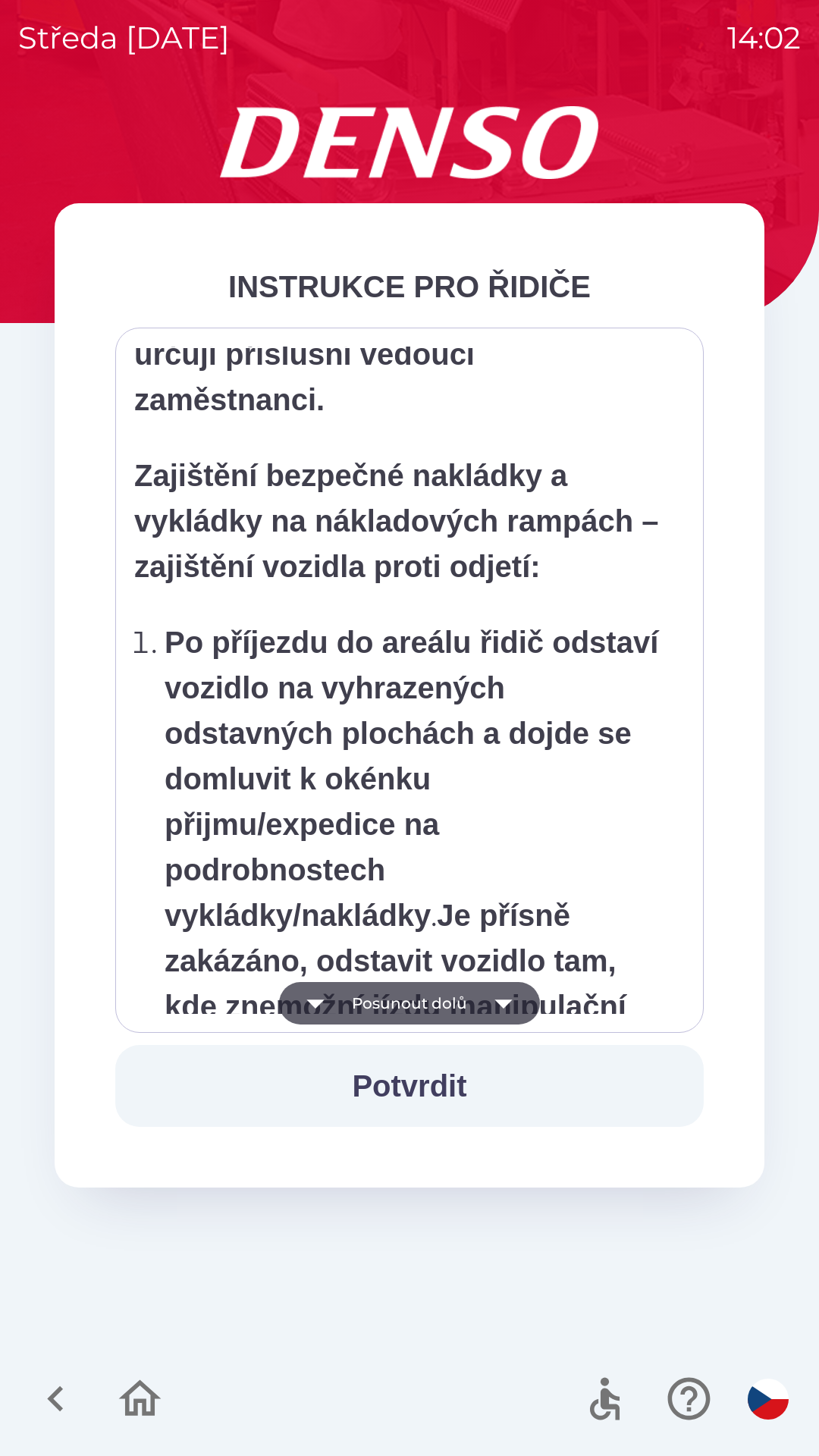
click at [507, 1014] on icon "button" at bounding box center [503, 1003] width 42 height 42
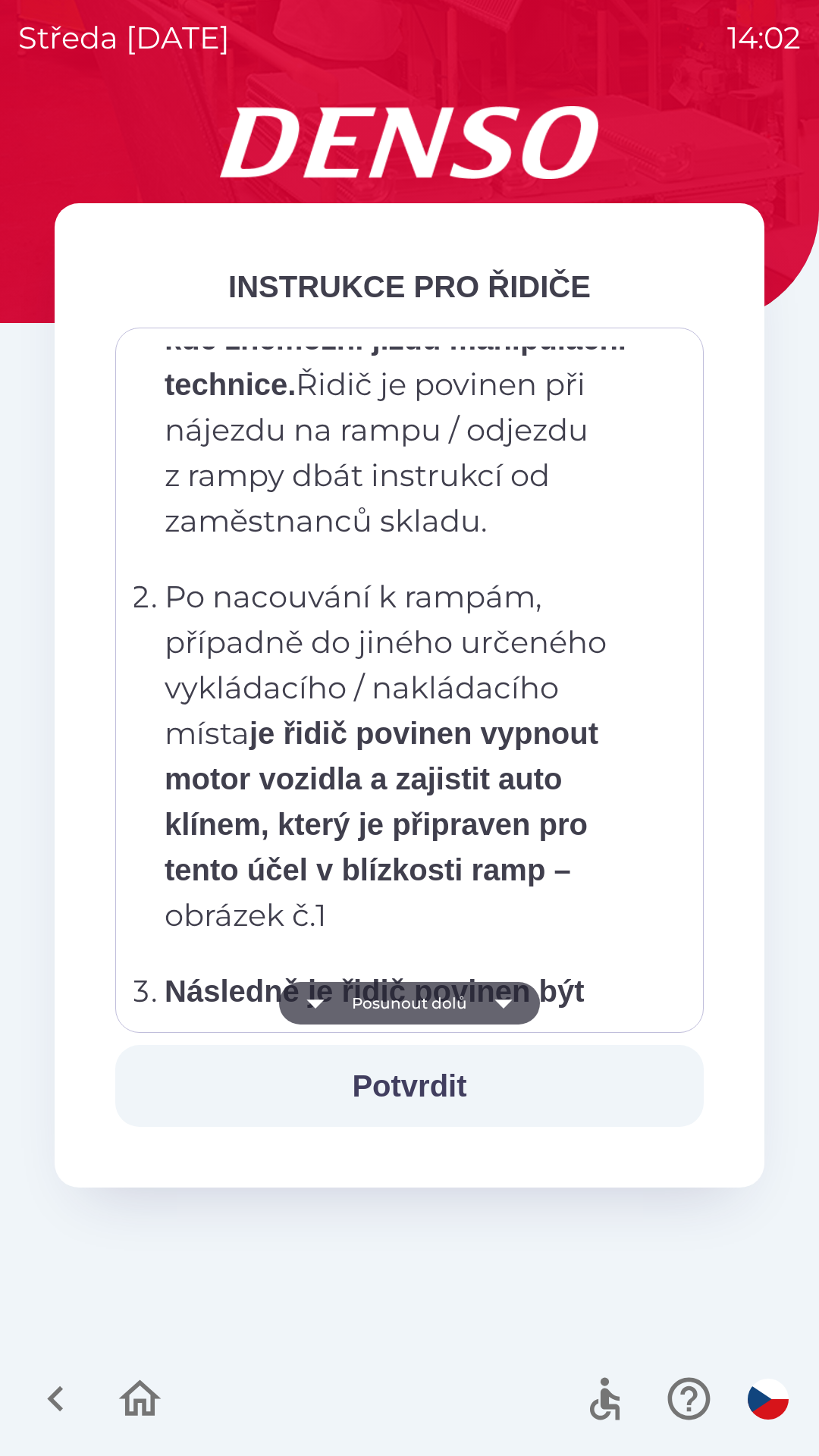
click at [507, 1019] on icon "button" at bounding box center [503, 1003] width 42 height 42
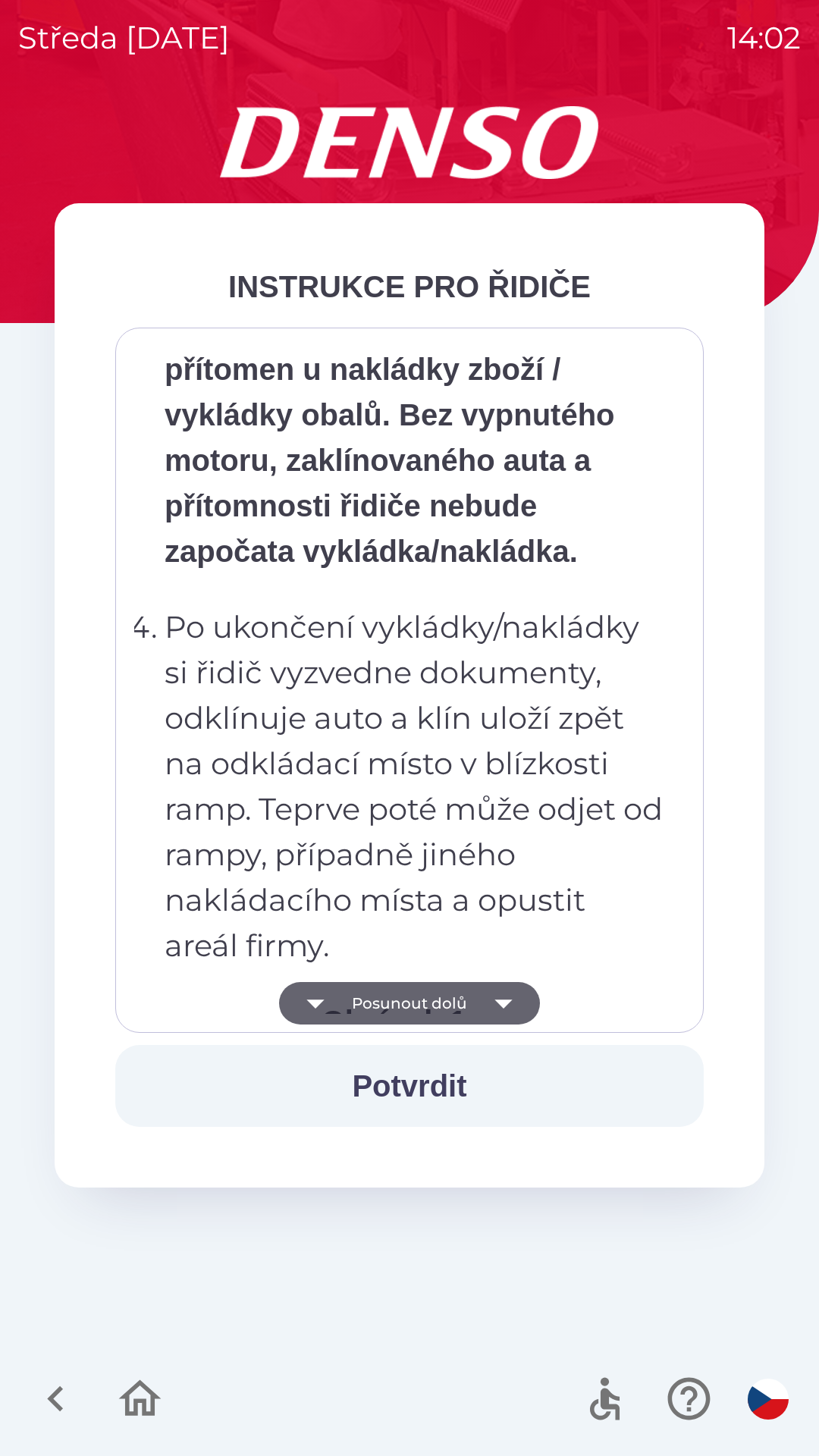
click at [511, 1014] on icon "button" at bounding box center [503, 1003] width 42 height 42
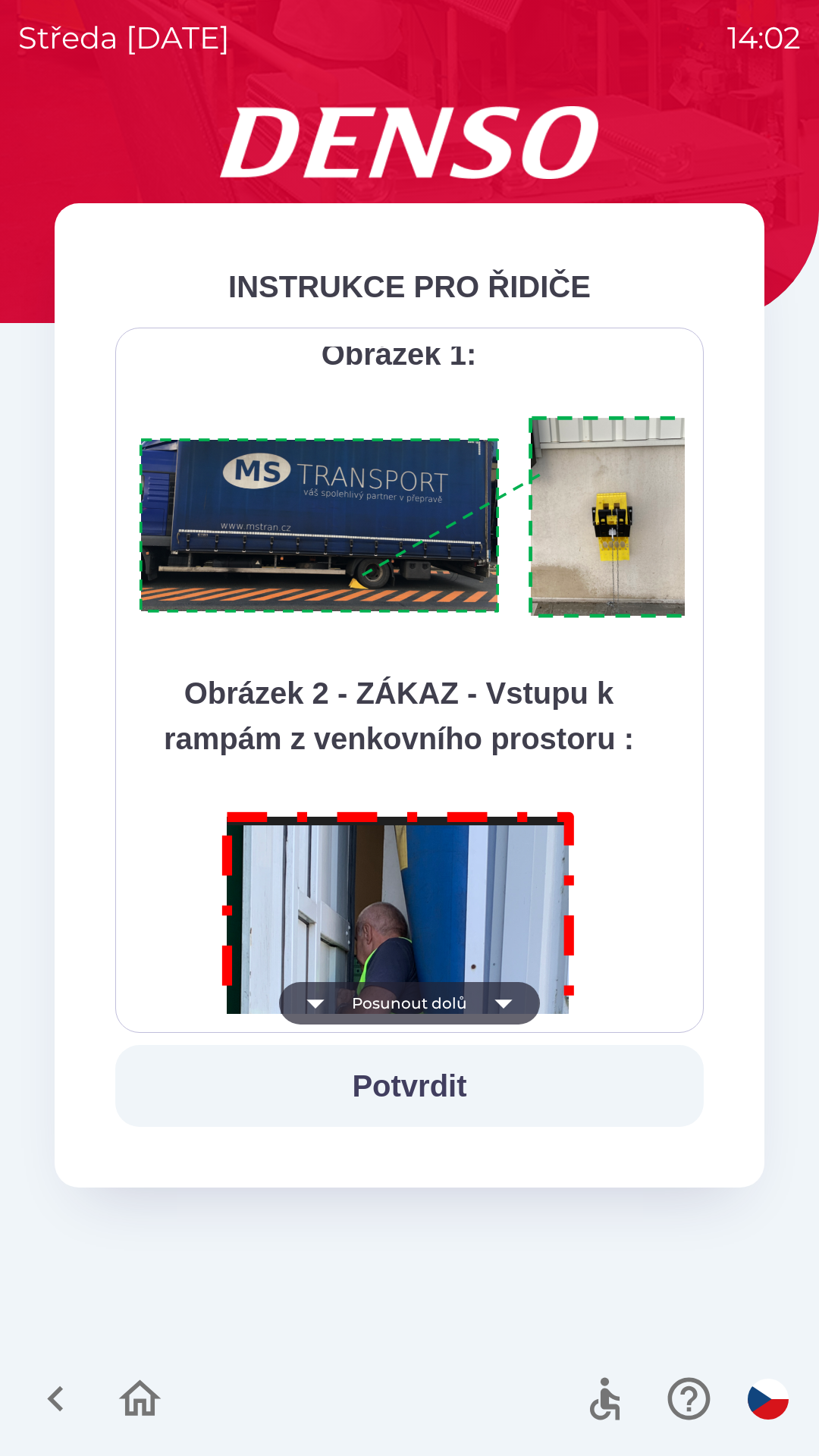
click at [511, 1014] on icon "button" at bounding box center [503, 1003] width 42 height 42
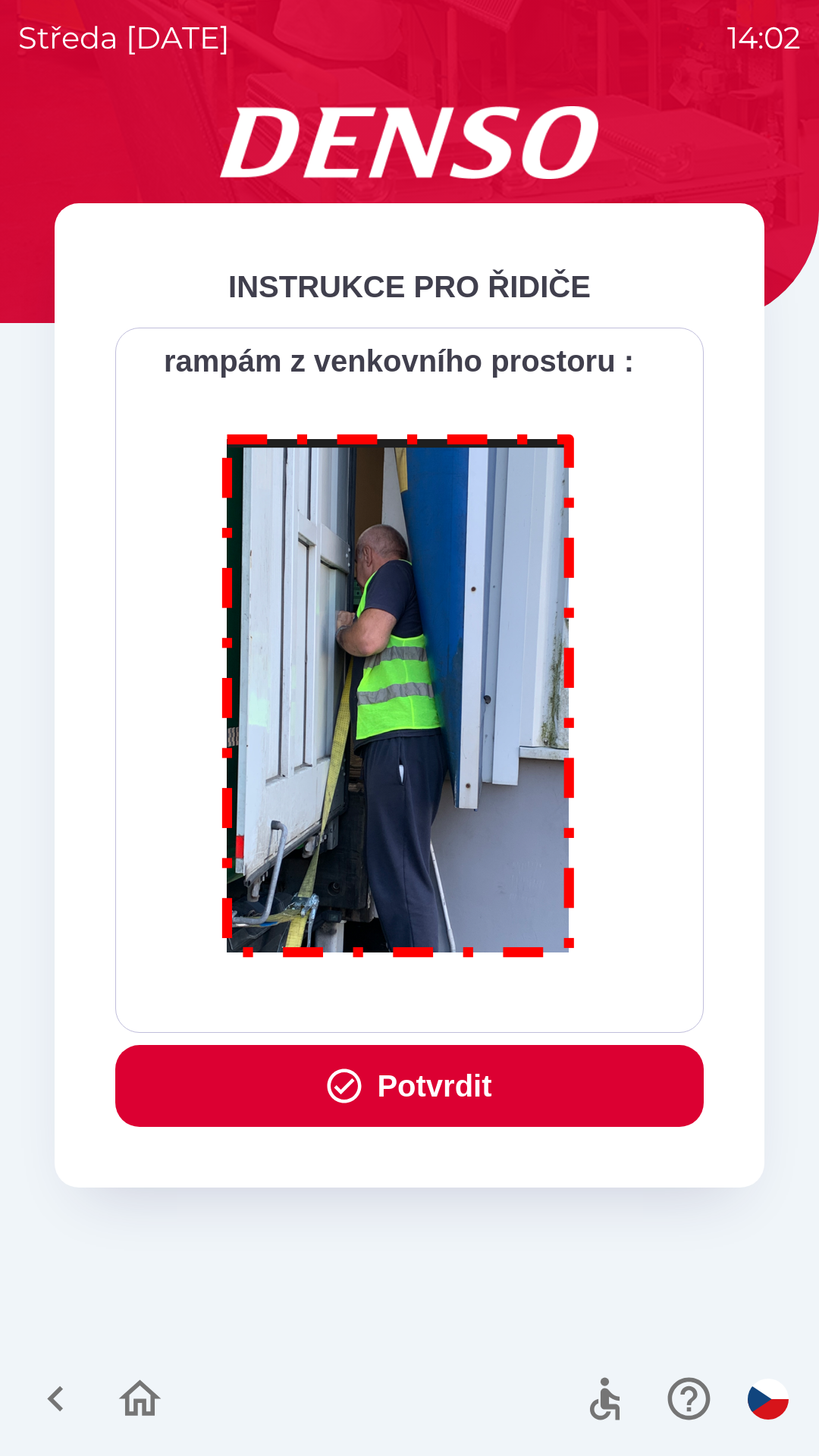
click at [419, 1093] on button "Potvrdit" at bounding box center [410, 1085] width 589 height 82
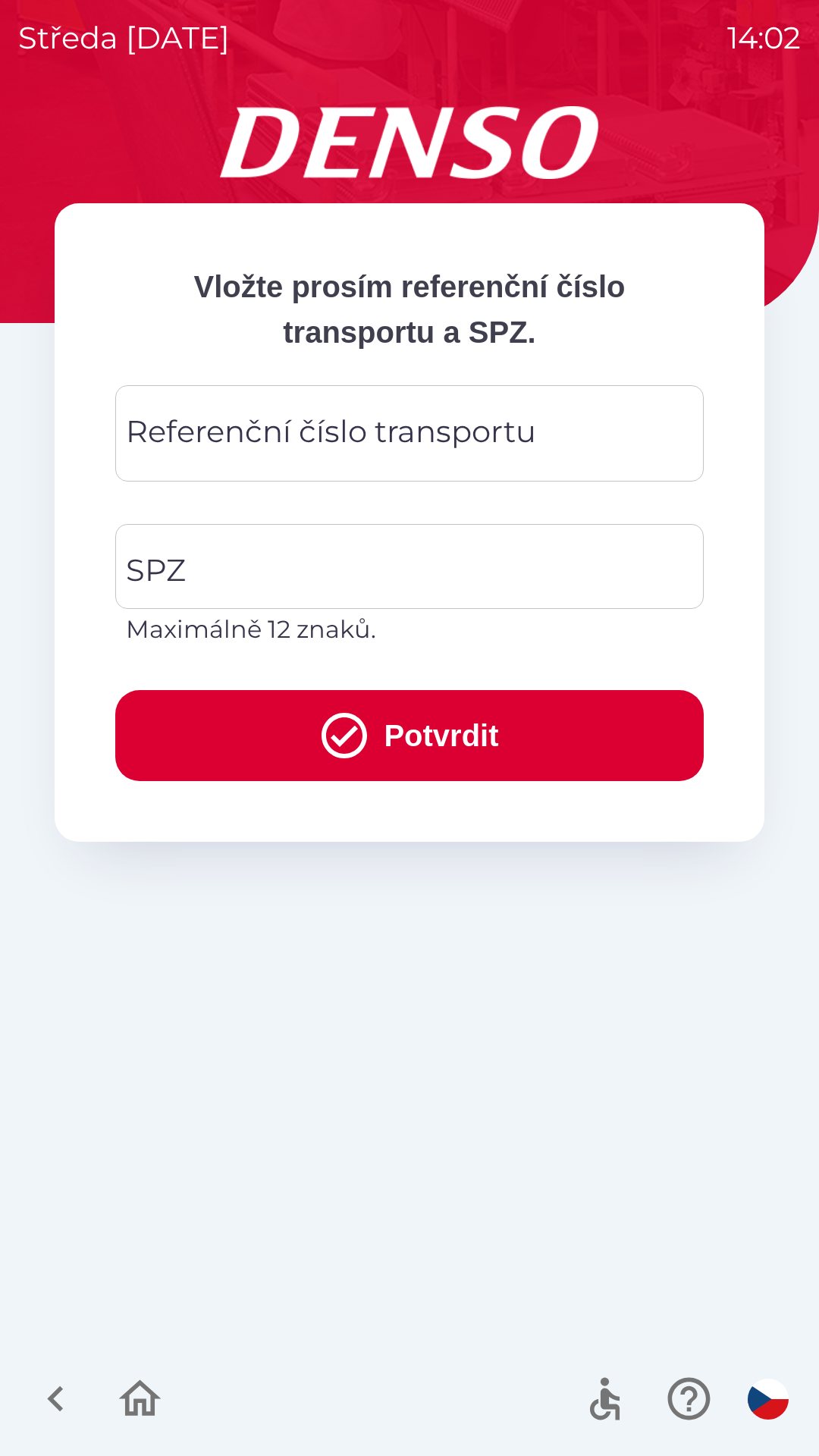
click at [173, 423] on div "Referenční číslo transportu Referenční číslo transportu" at bounding box center [410, 433] width 589 height 96
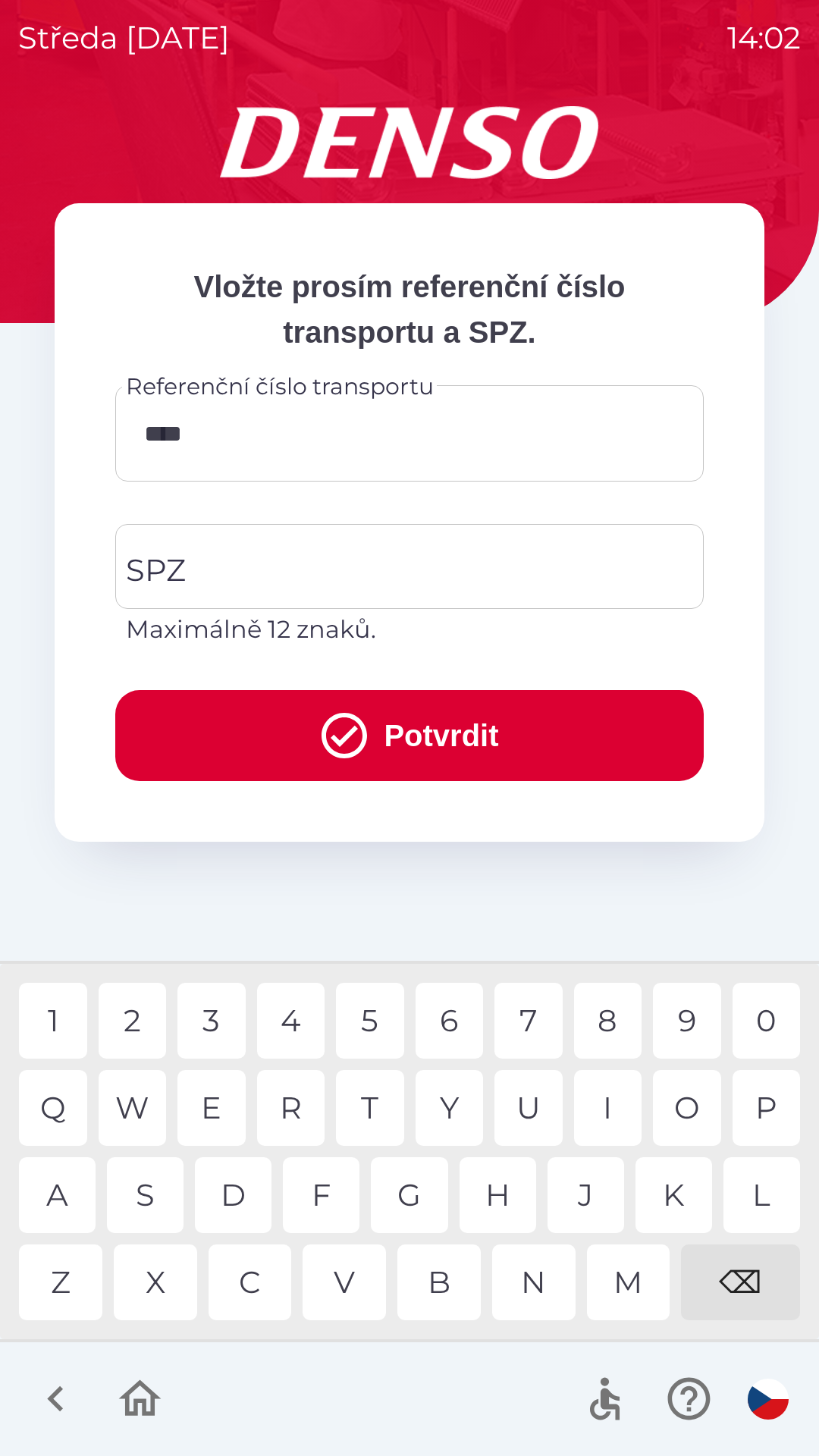
click at [138, 1022] on div "2" at bounding box center [132, 1020] width 68 height 76
click at [765, 1027] on div "0" at bounding box center [766, 1020] width 68 height 76
click at [46, 1023] on div "1" at bounding box center [53, 1020] width 68 height 76
type input "********"
click at [757, 1020] on div "0" at bounding box center [766, 1020] width 68 height 76
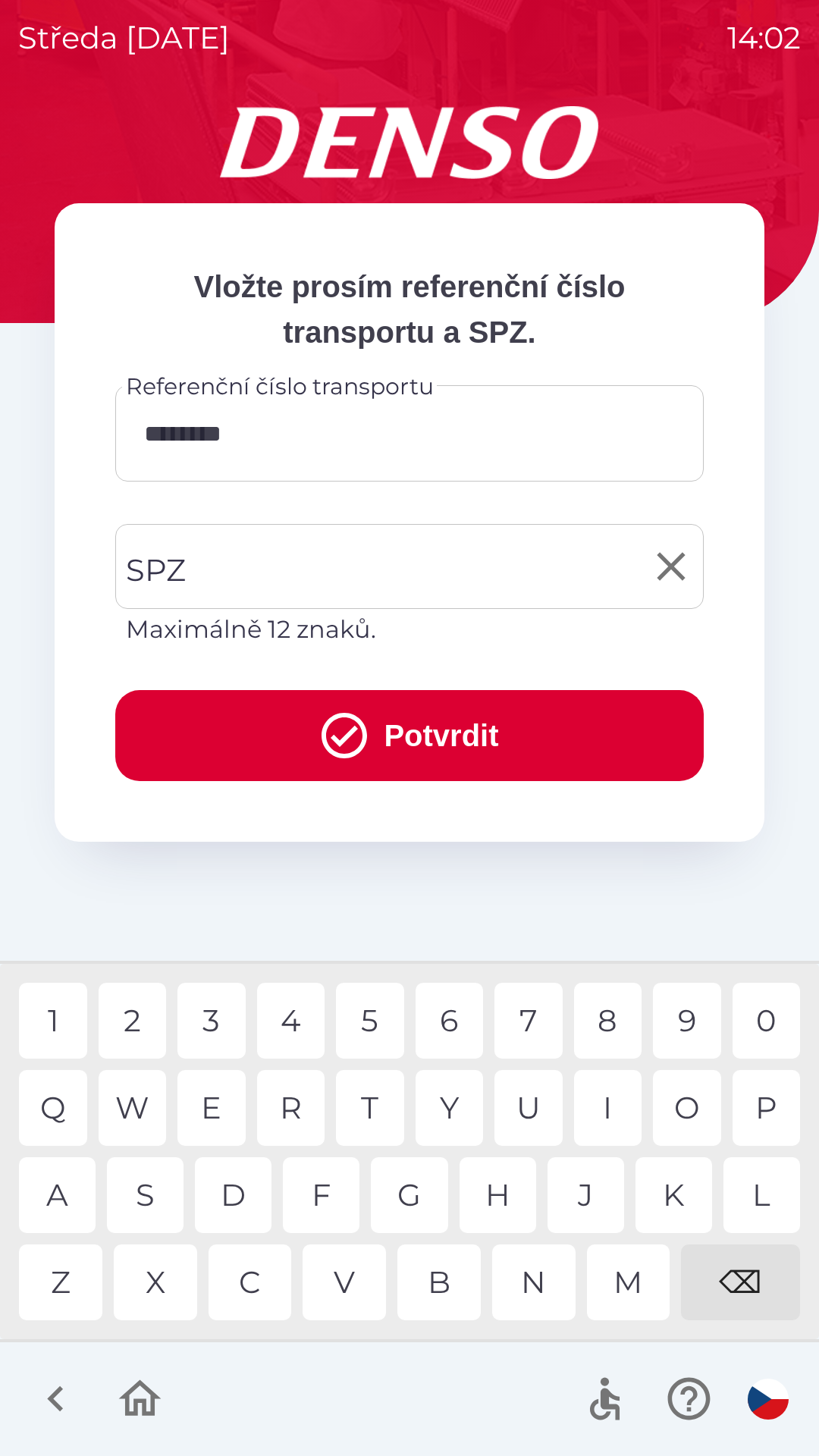
click at [207, 573] on input "SPZ" at bounding box center [398, 566] width 552 height 71
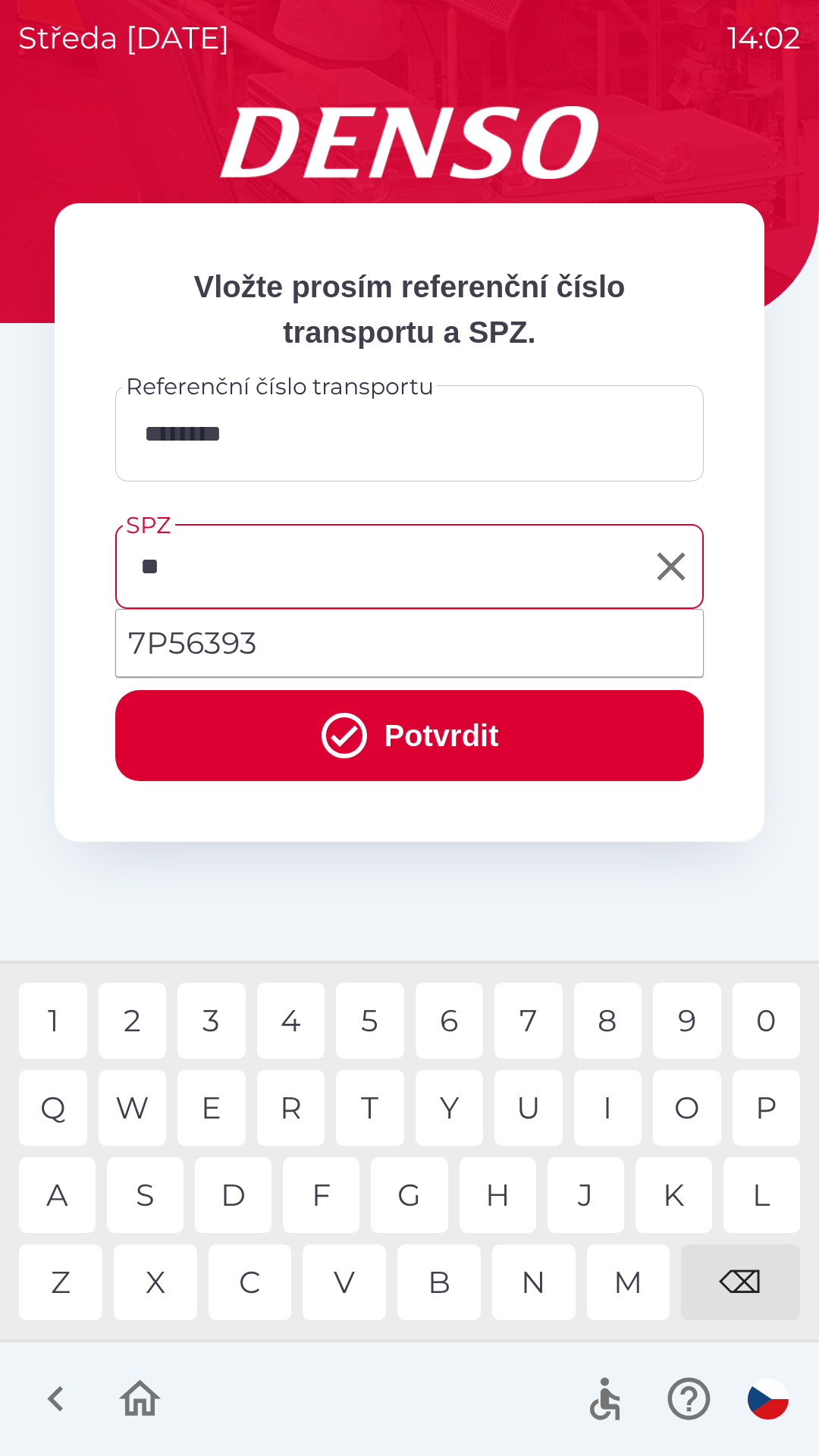
click at [762, 1115] on div "P" at bounding box center [766, 1108] width 68 height 76
click at [370, 1019] on div "5" at bounding box center [370, 1020] width 68 height 76
click at [452, 1020] on div "6" at bounding box center [449, 1020] width 68 height 76
click at [201, 1018] on div "3" at bounding box center [211, 1020] width 68 height 76
type input "*******"
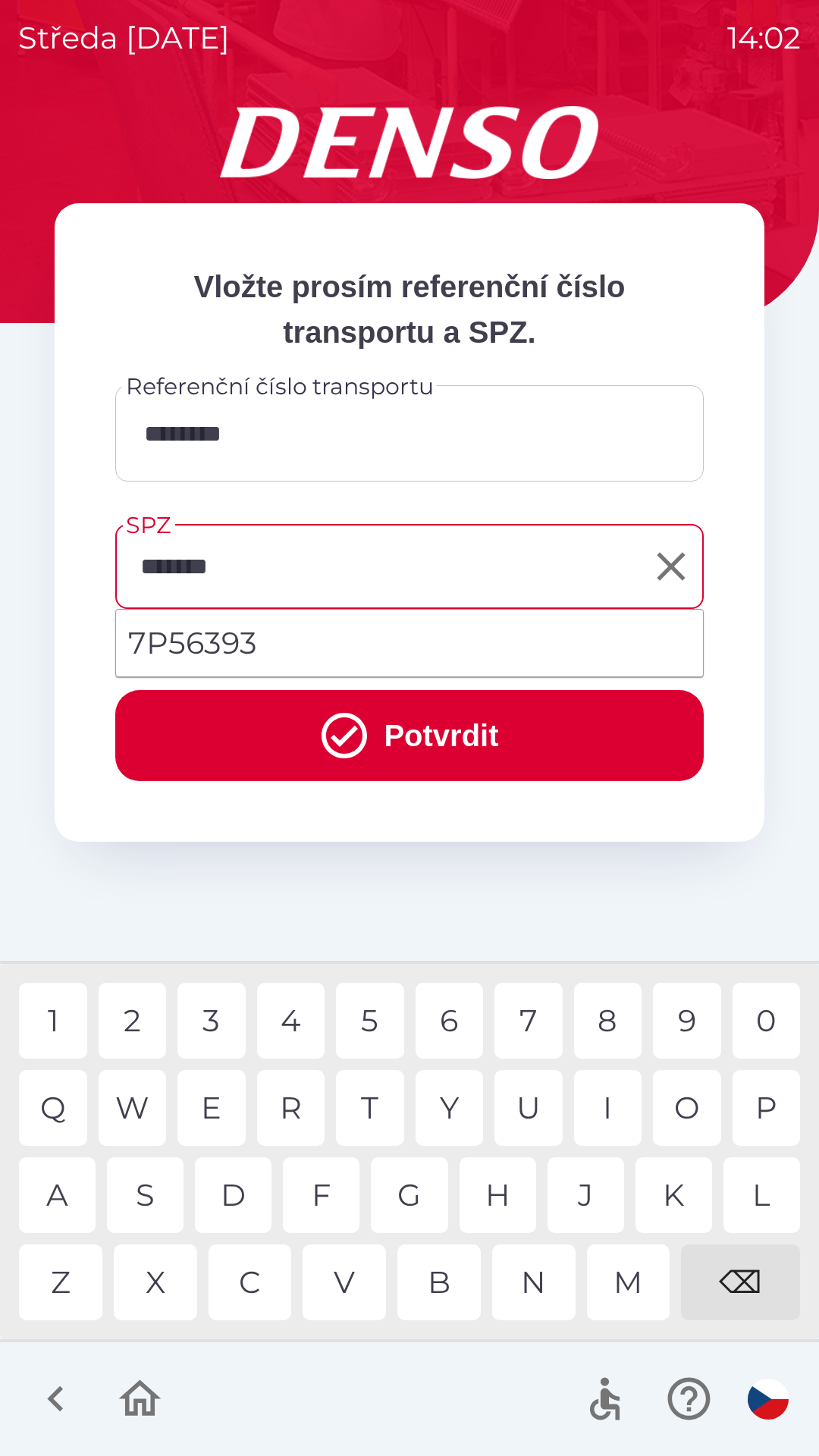
click at [201, 1018] on div "3" at bounding box center [211, 1020] width 68 height 76
click at [370, 742] on button "Potvrdit" at bounding box center [410, 736] width 589 height 91
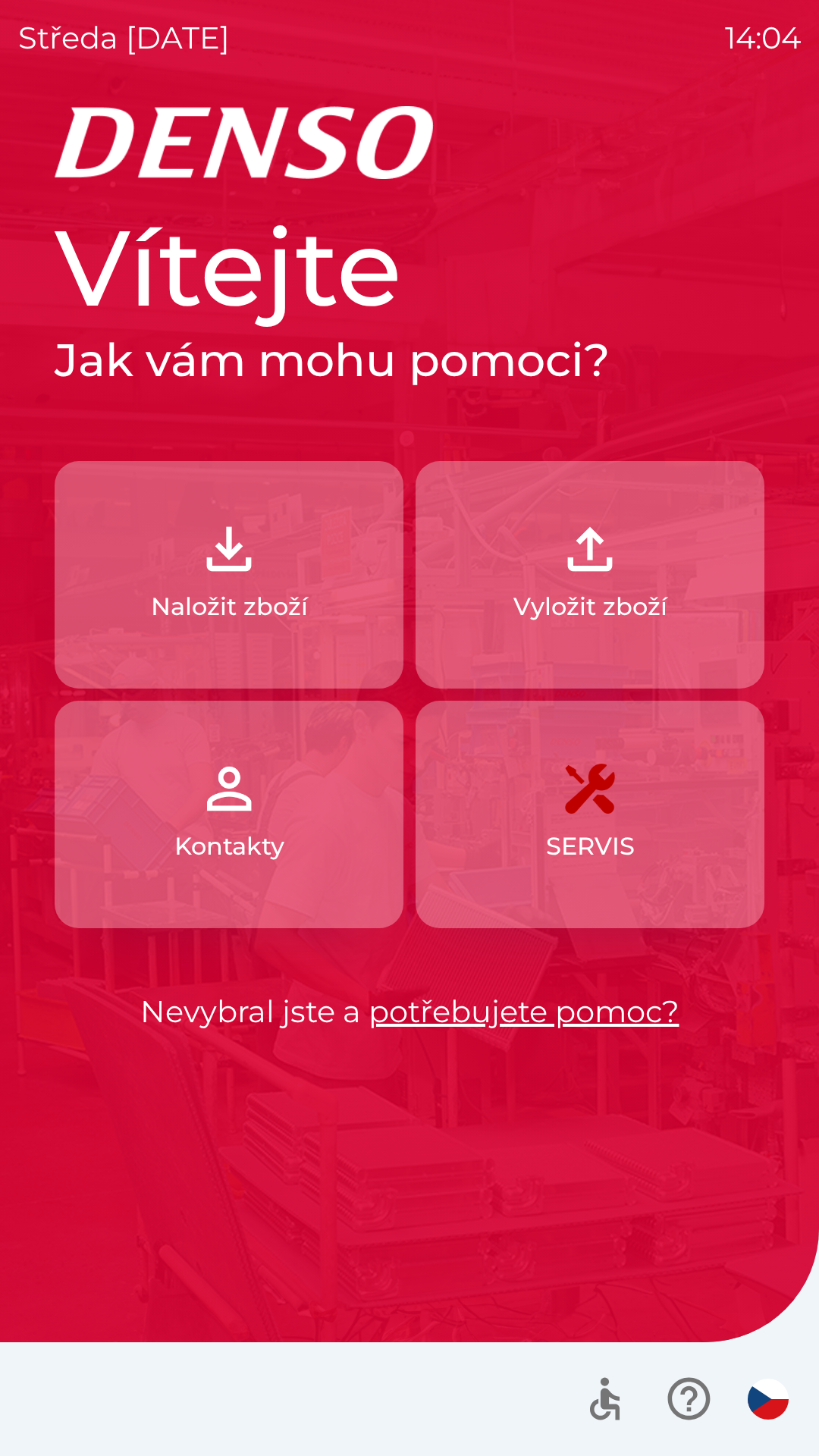
click at [233, 817] on img "button" at bounding box center [229, 788] width 67 height 67
click at [239, 787] on img "button" at bounding box center [229, 788] width 67 height 67
